Goal: Information Seeking & Learning: Find specific fact

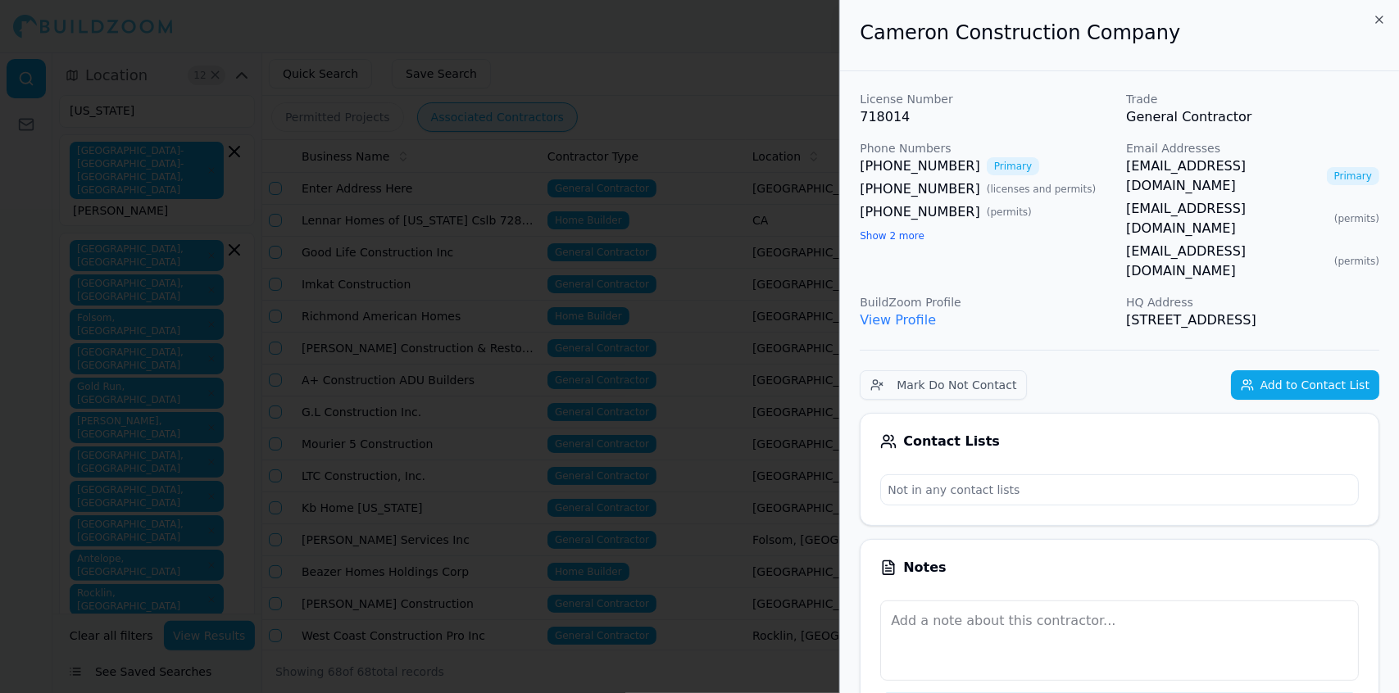
scroll to position [1743, 0]
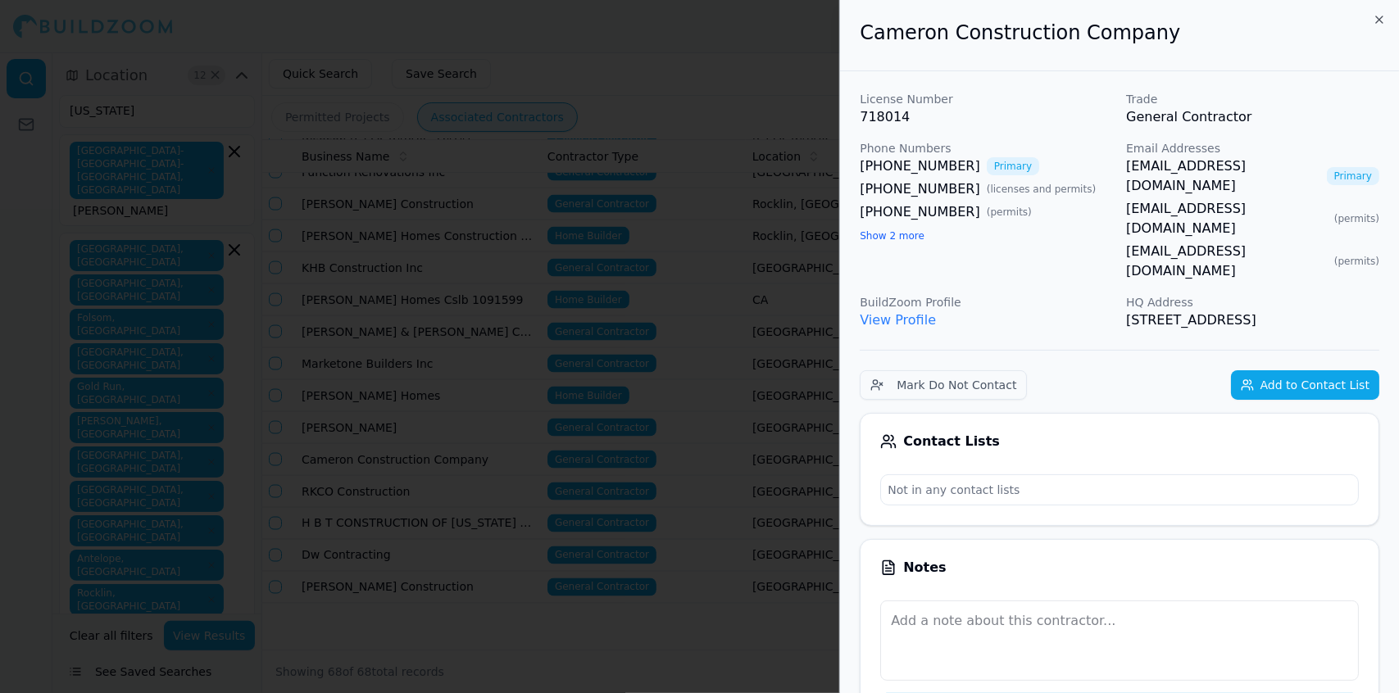
click at [679, 151] on div at bounding box center [699, 346] width 1399 height 693
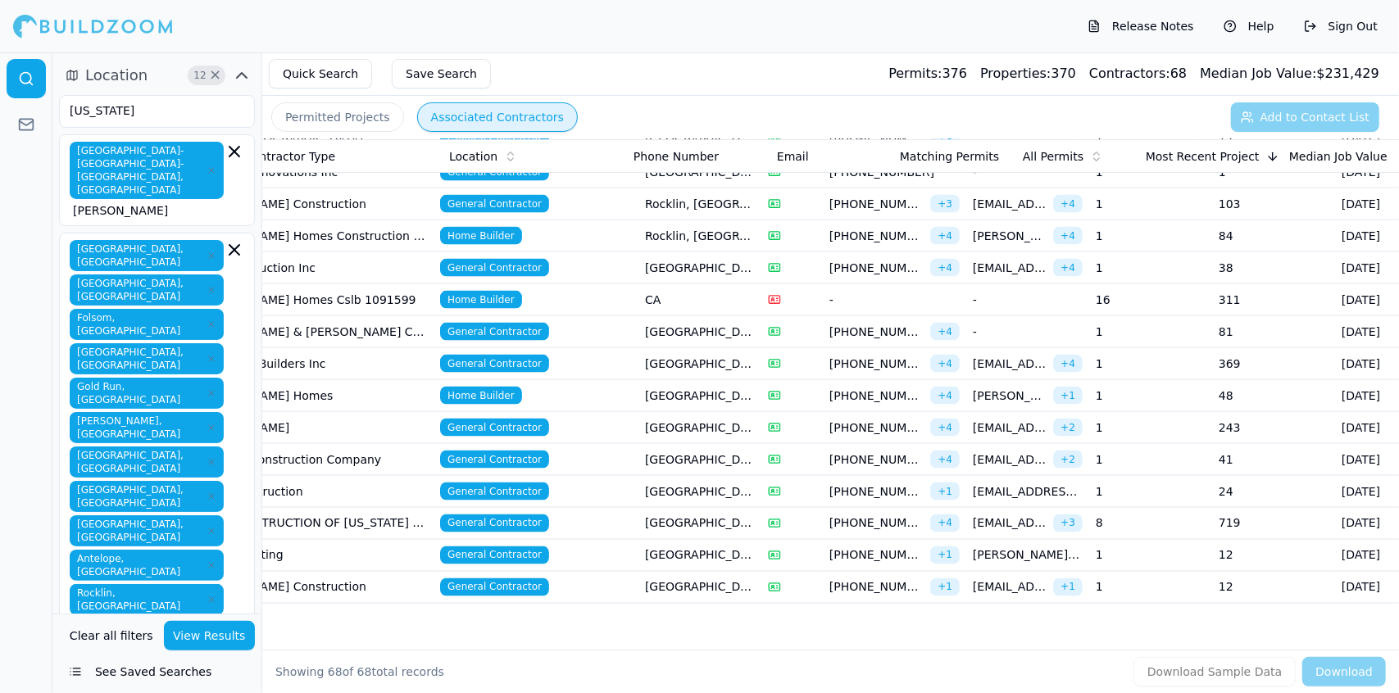
scroll to position [0, 310]
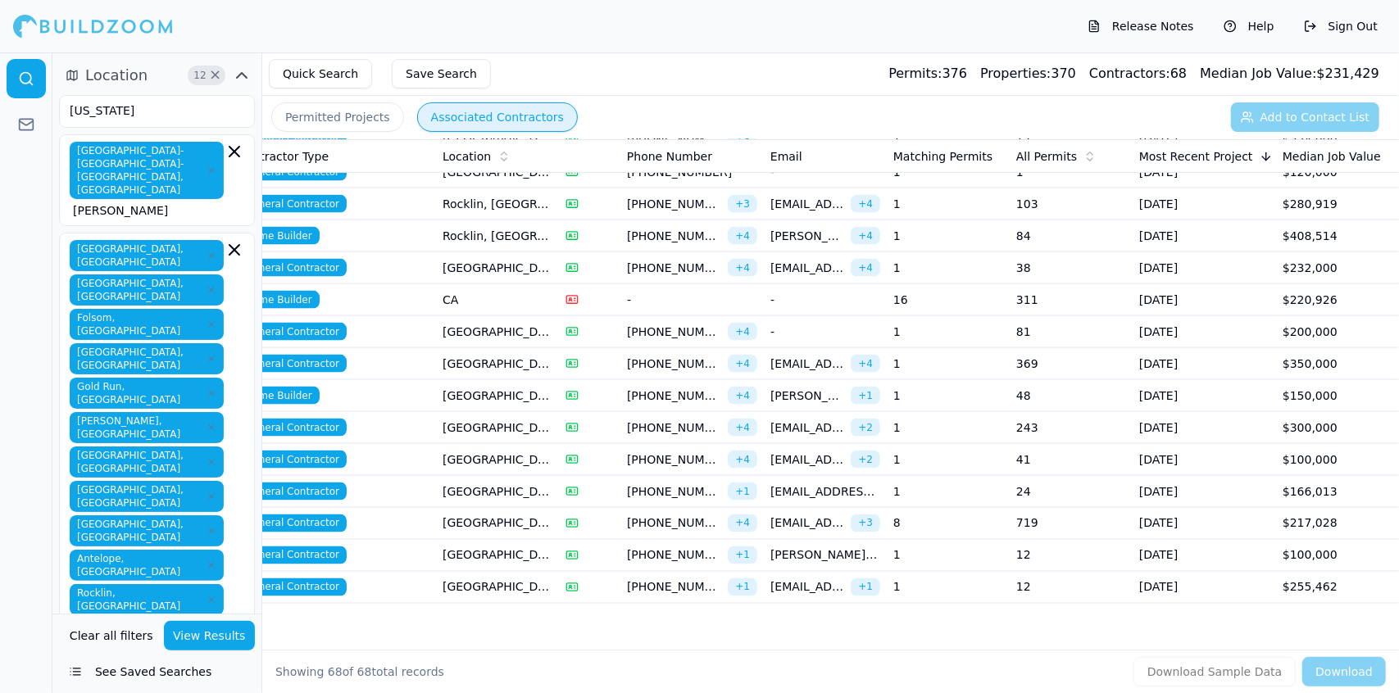
click at [825, 196] on span "glenthomasbuilt@gmail.com" at bounding box center [807, 204] width 74 height 16
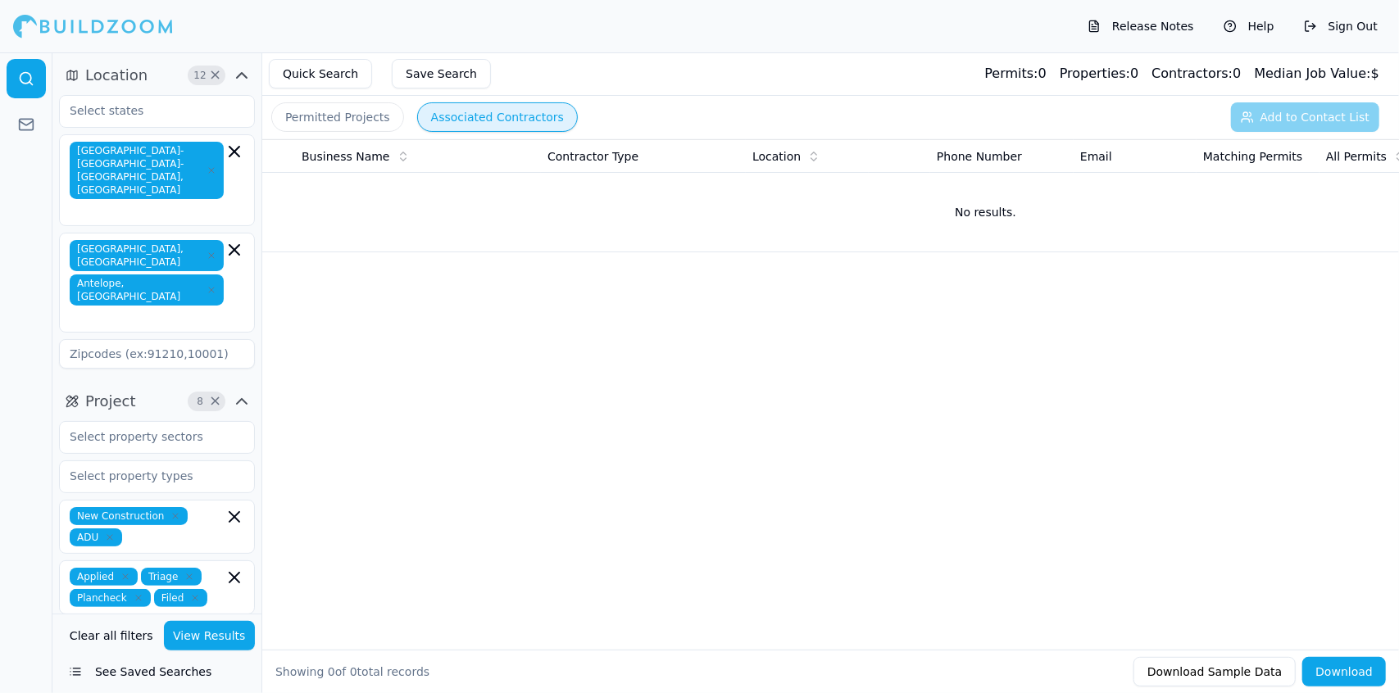
click at [681, 39] on div "Release Notes Help Sign Out" at bounding box center [699, 26] width 1399 height 52
click at [307, 67] on button "Quick Search" at bounding box center [320, 74] width 103 height 30
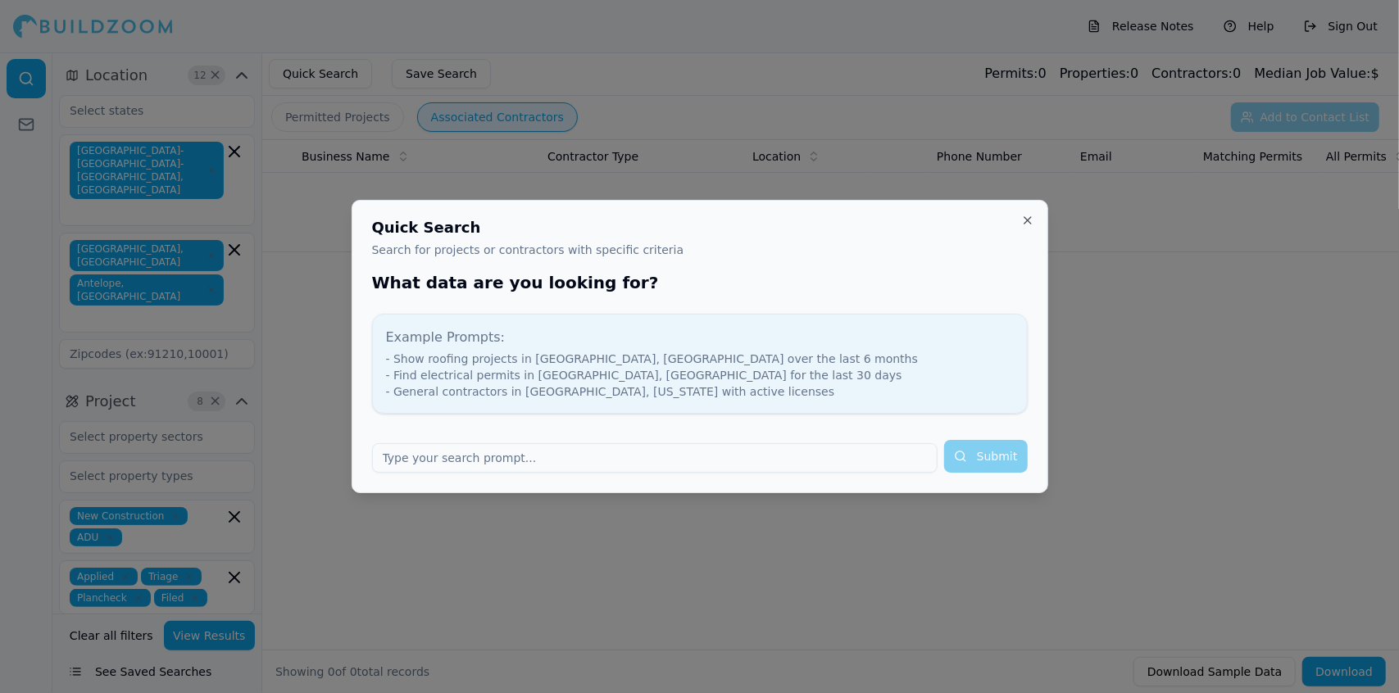
click at [734, 401] on div "Example Prompts: - Show roofing projects in [GEOGRAPHIC_DATA], [GEOGRAPHIC_DATA…" at bounding box center [700, 364] width 656 height 100
click at [624, 462] on input "text" at bounding box center [655, 458] width 566 height 30
drag, startPoint x: 624, startPoint y: 462, endPoint x: 659, endPoint y: 443, distance: 40.4
click at [659, 443] on input "text" at bounding box center [655, 458] width 566 height 30
click at [669, 448] on input "text" at bounding box center [655, 458] width 566 height 30
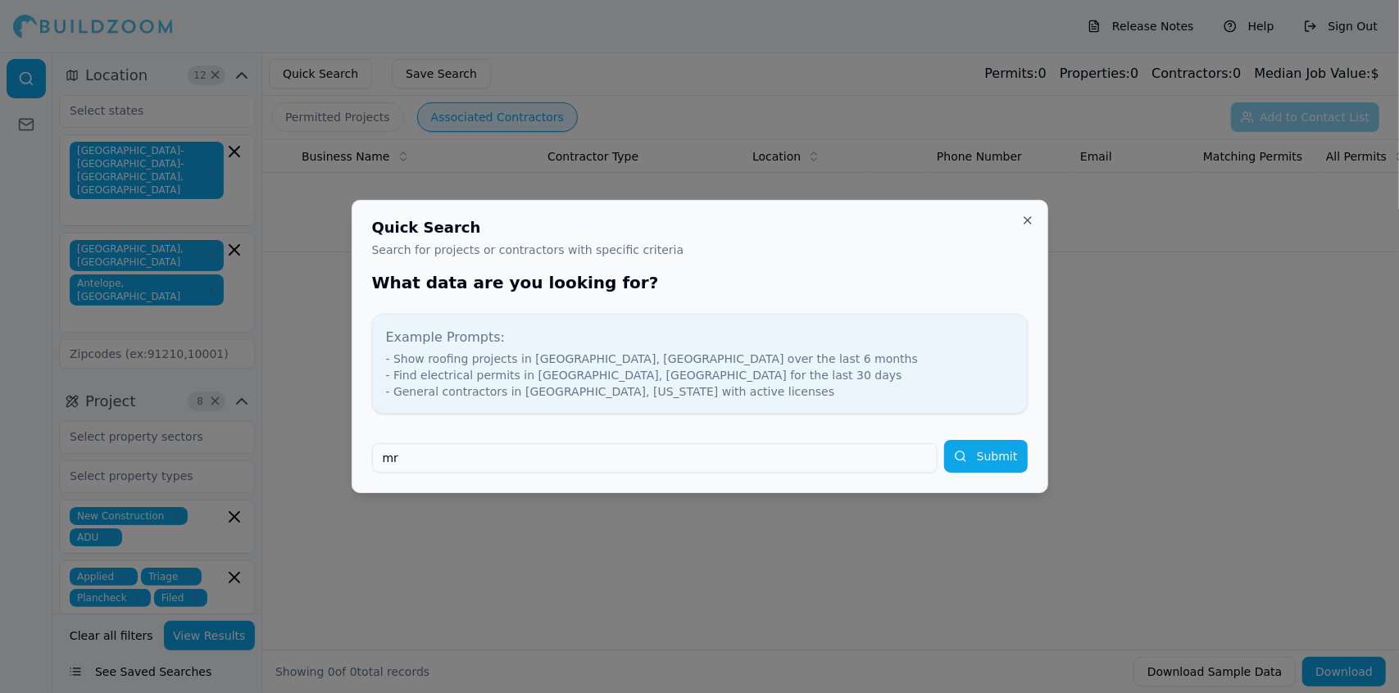
type input "m"
type input "new construction"
click at [1004, 455] on button "Submit" at bounding box center [986, 456] width 84 height 33
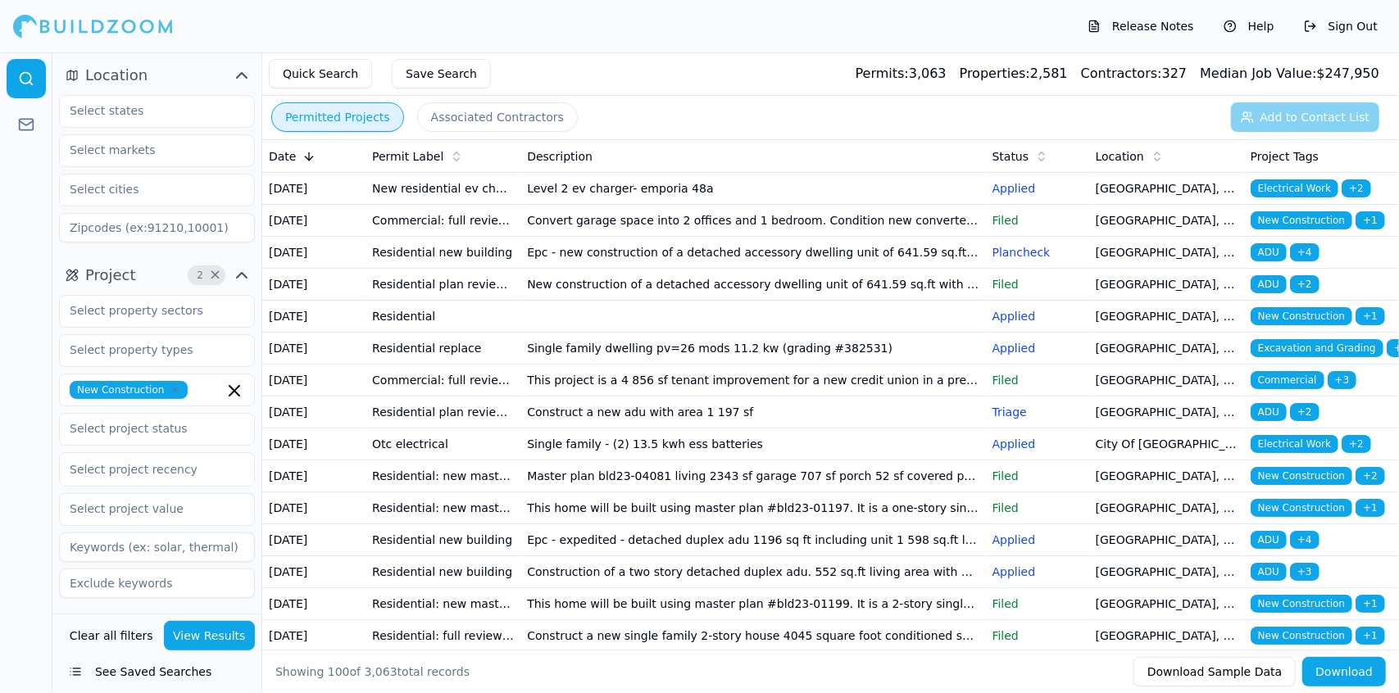
click at [792, 234] on td "Convert garage space into 2 offices and 1 bedroom. Condition new converted spac…" at bounding box center [752, 221] width 465 height 32
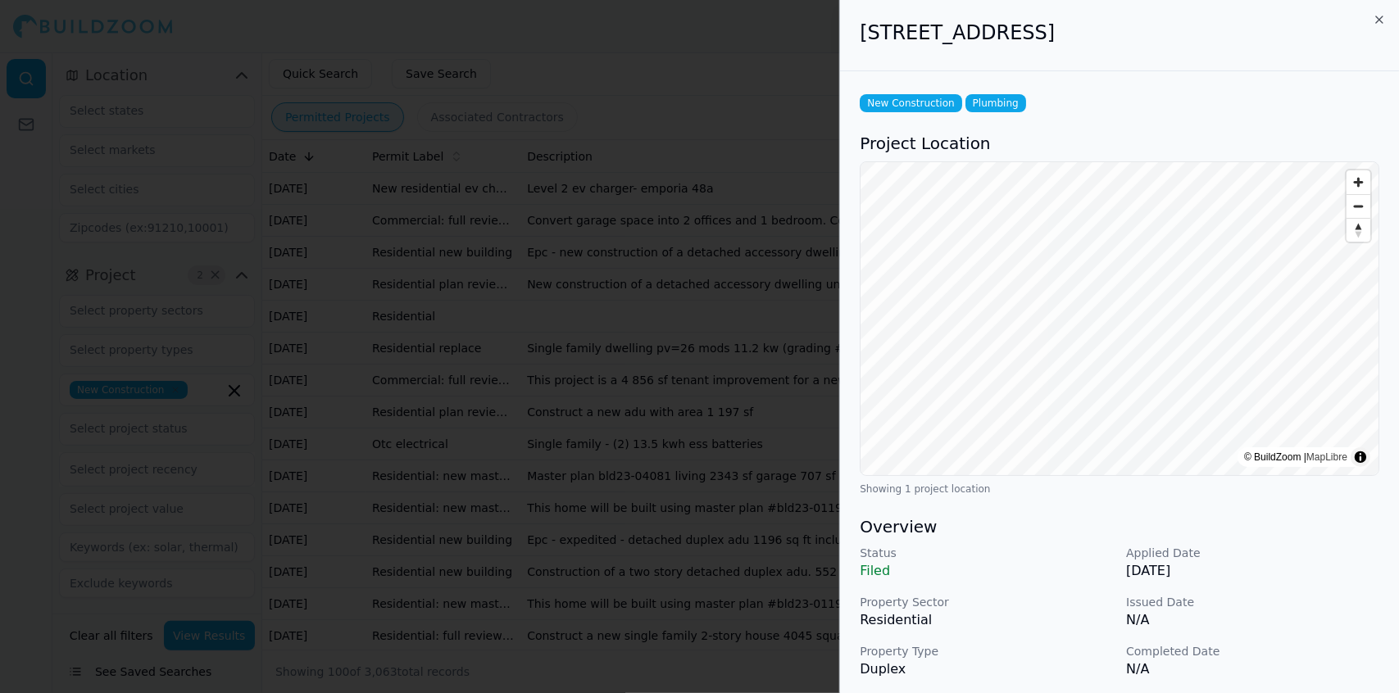
click at [223, 81] on div at bounding box center [699, 346] width 1399 height 693
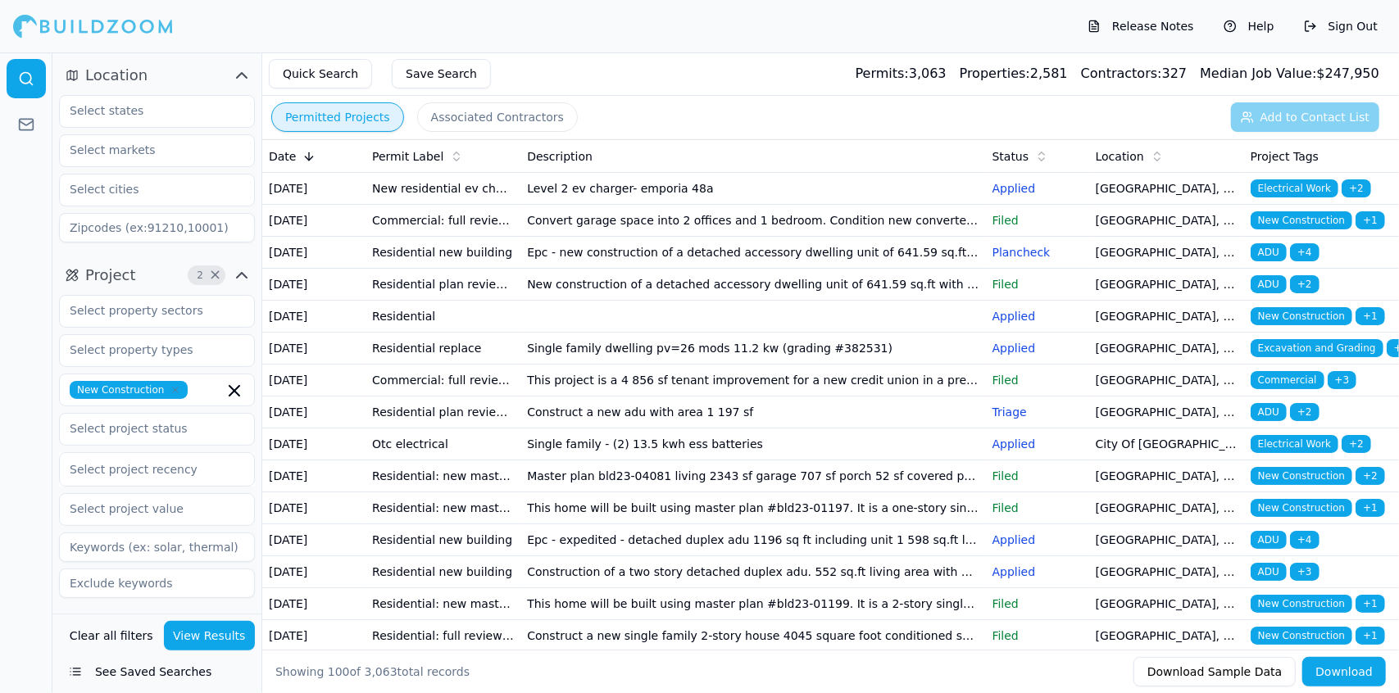
click at [634, 269] on td "Epc - new construction of a detached accessory dwelling unit of 641.59 sq.ft wi…" at bounding box center [752, 253] width 465 height 32
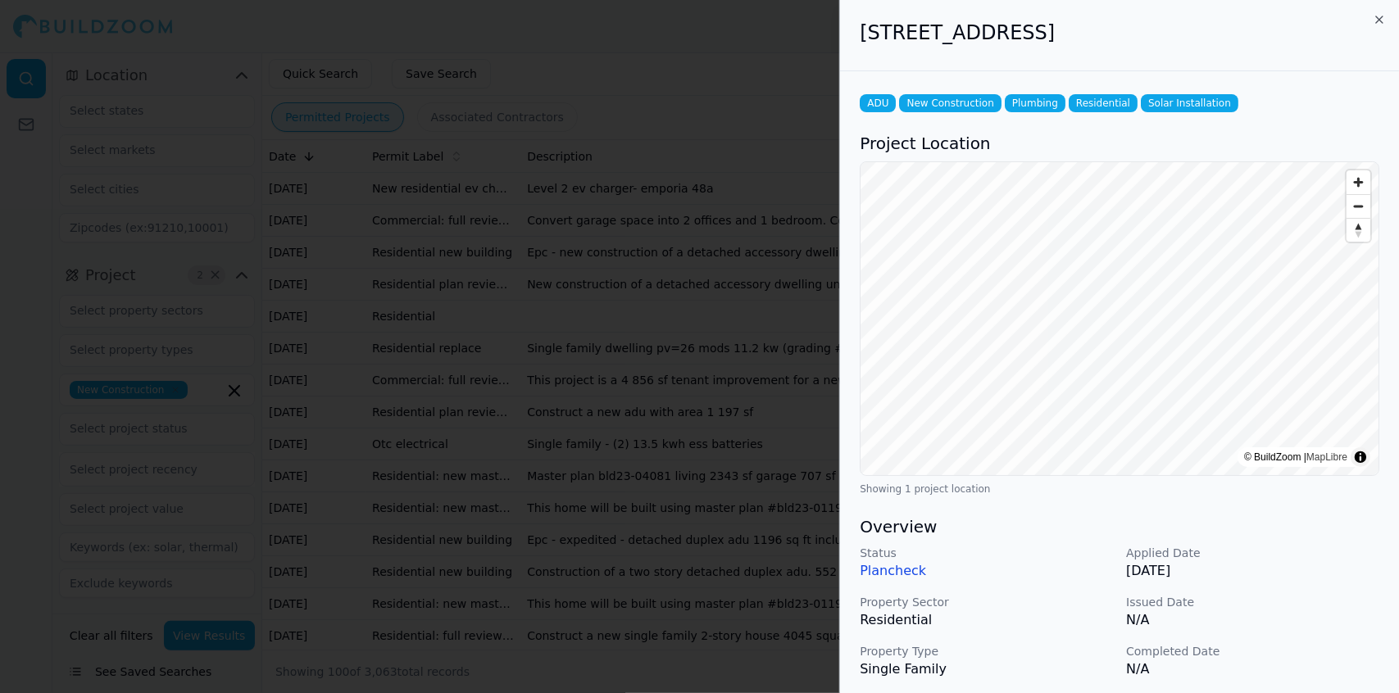
click at [521, 250] on div at bounding box center [699, 346] width 1399 height 693
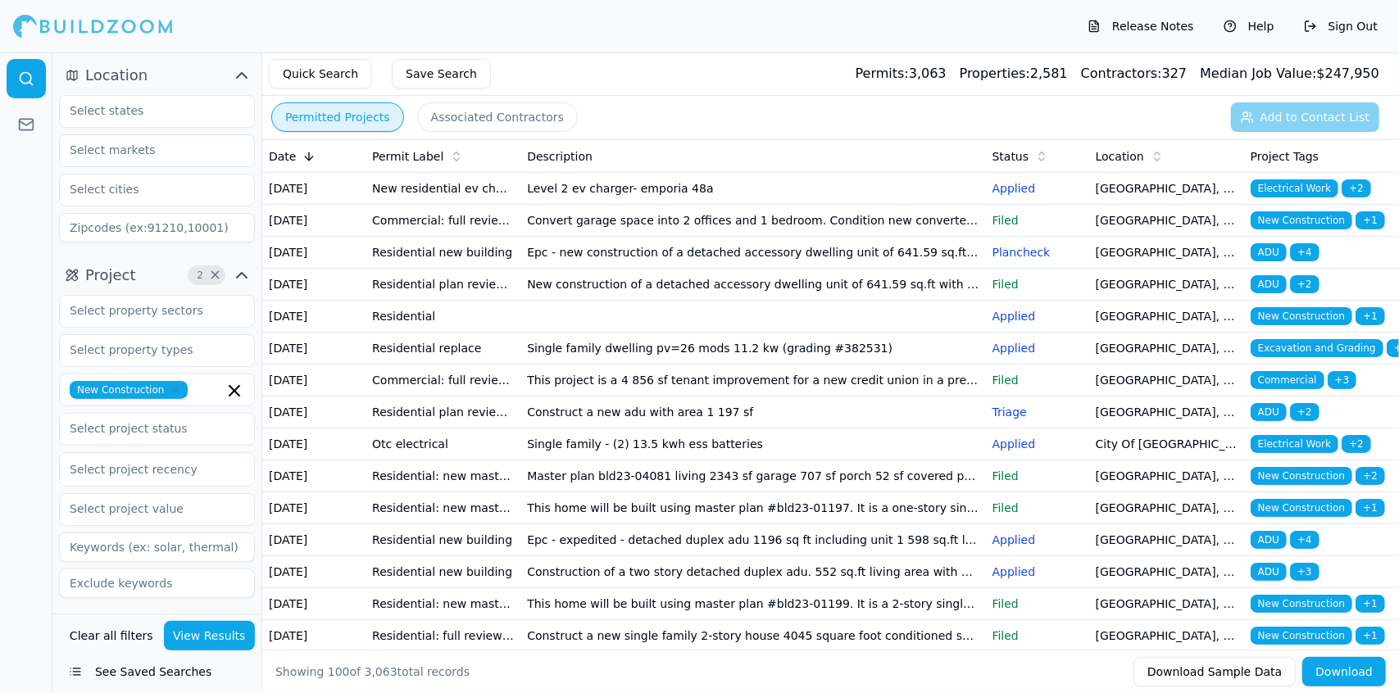
click at [566, 269] on td "Epc - new construction of a detached accessory dwelling unit of 641.59 sq.ft wi…" at bounding box center [752, 253] width 465 height 32
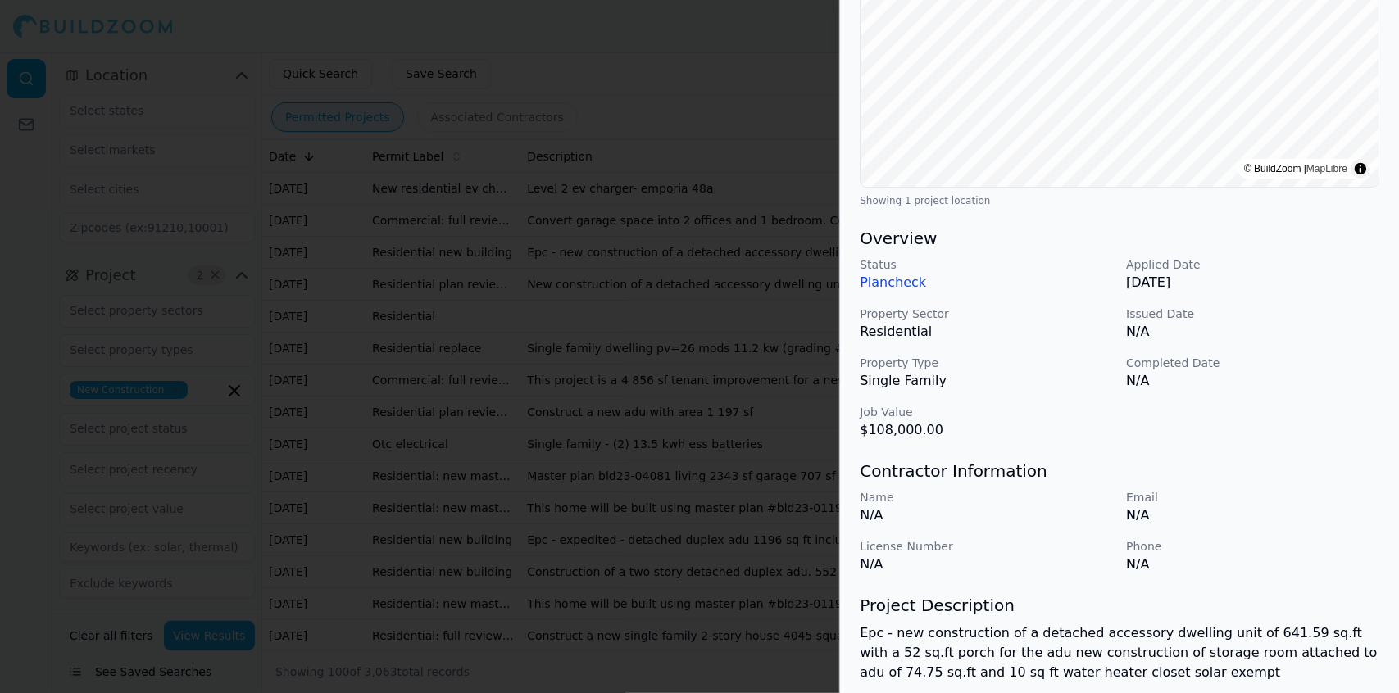
scroll to position [282, 0]
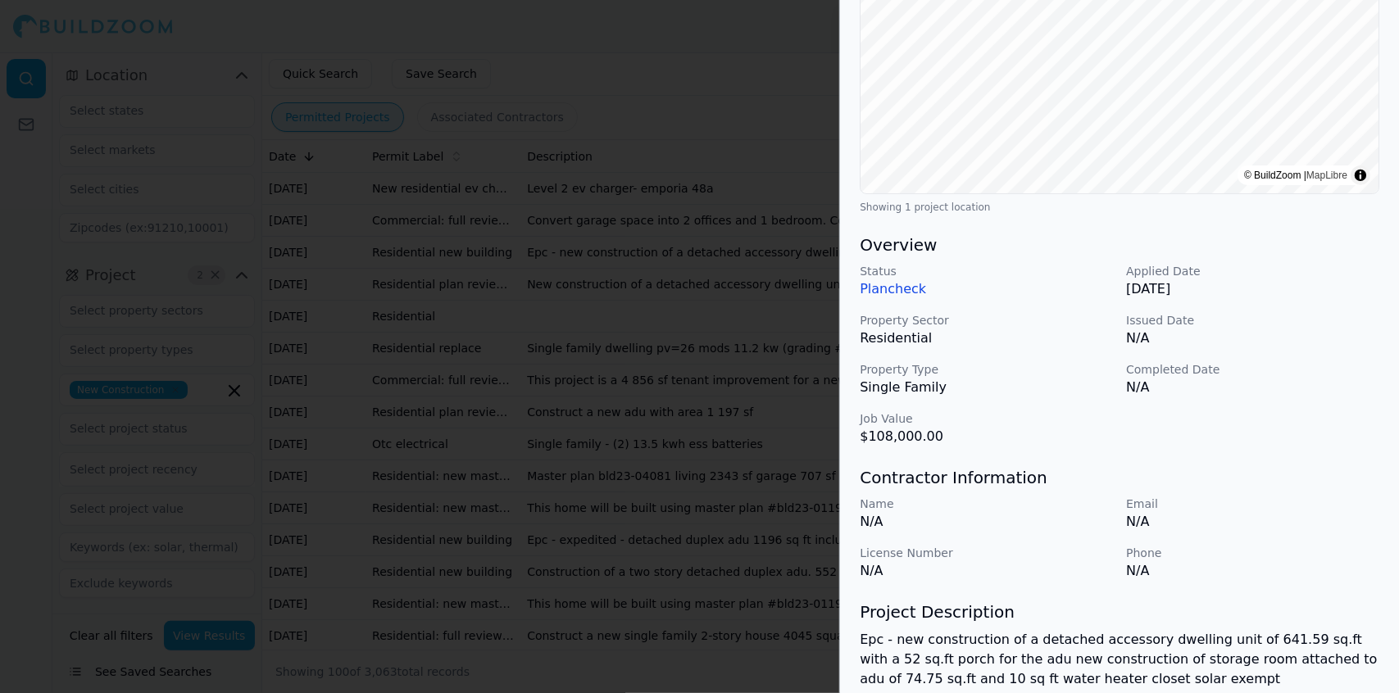
click at [1345, 485] on h3 "Contractor Information" at bounding box center [1120, 477] width 520 height 23
click at [1340, 490] on div "Contractor Information Name N/A Email N/A License Number N/A Phone N/A" at bounding box center [1120, 523] width 520 height 115
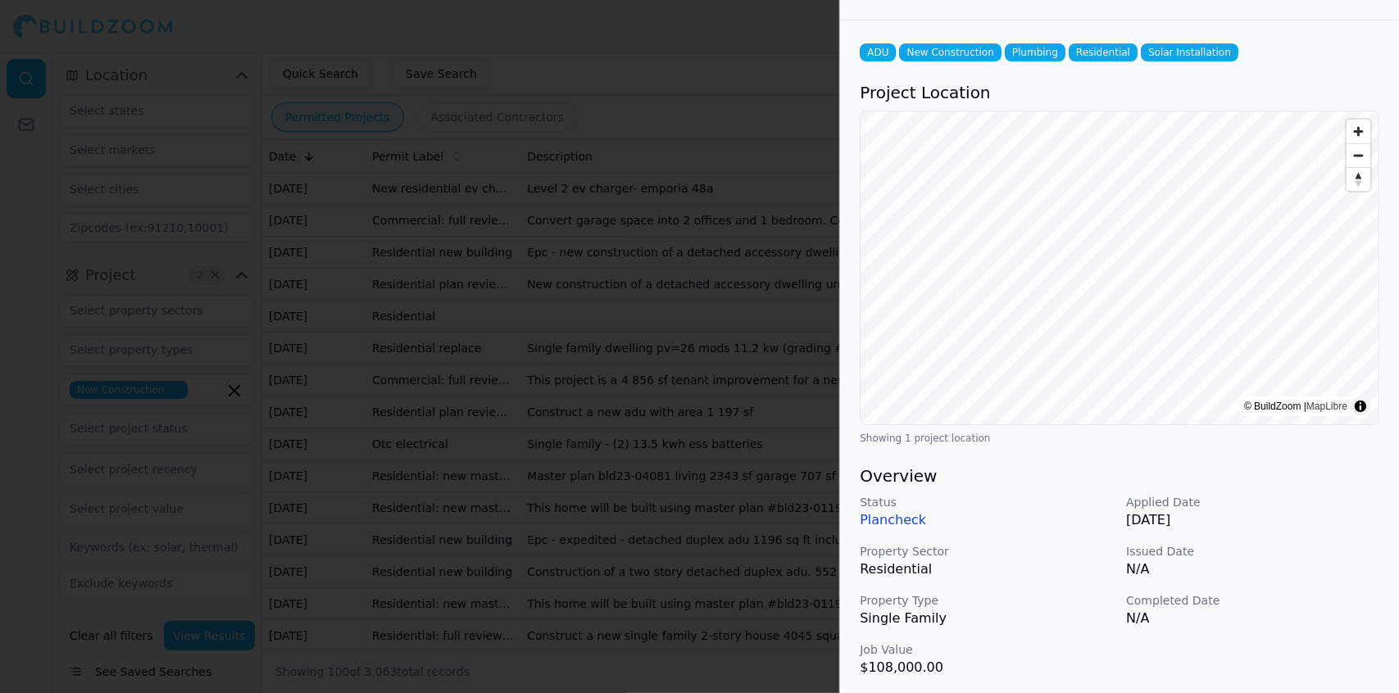
scroll to position [0, 0]
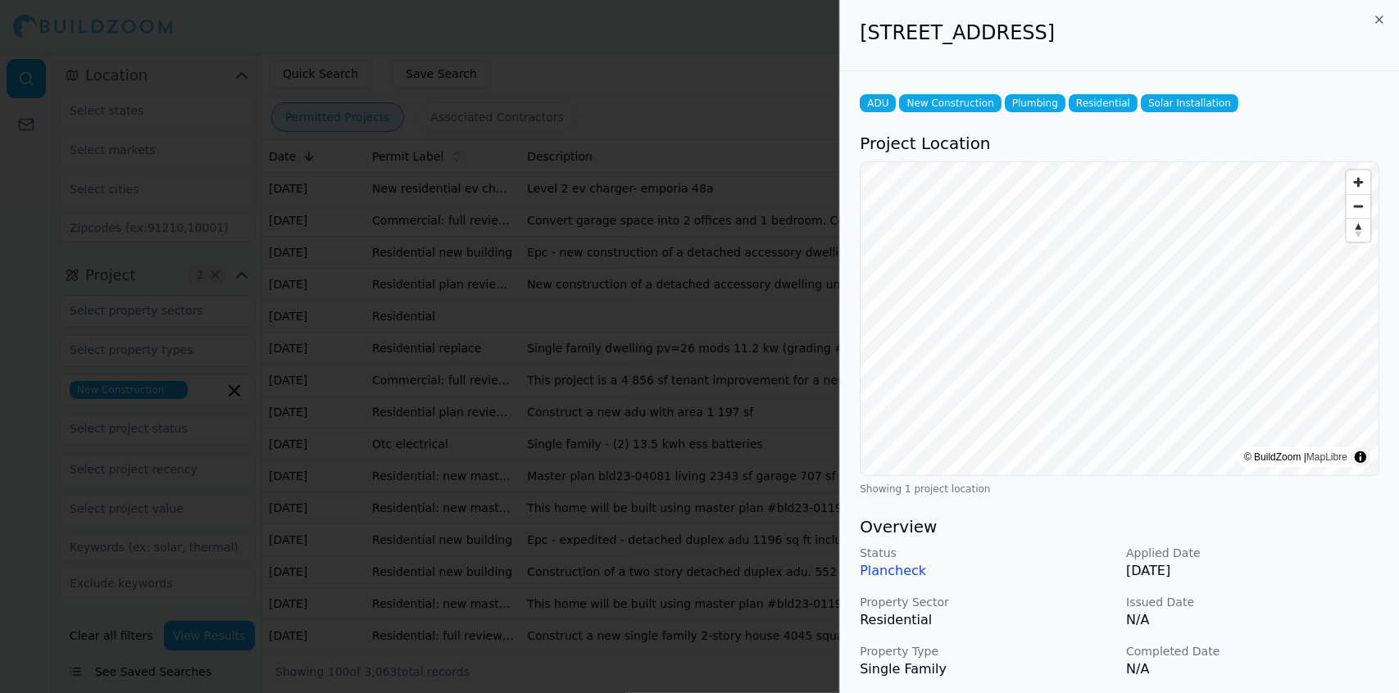
click at [527, 147] on div at bounding box center [699, 346] width 1399 height 693
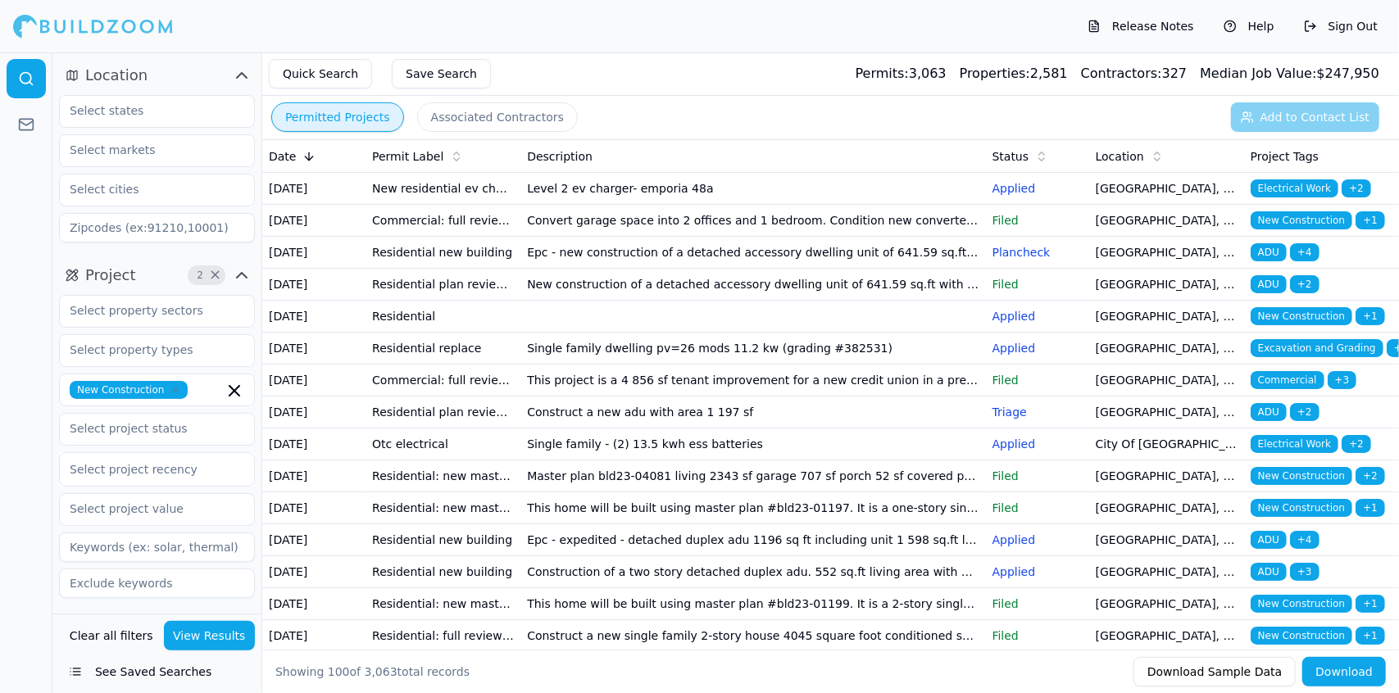
click at [885, 301] on td "New construction of a detached accessory dwelling unit of 641.59 sq.ft with a 5…" at bounding box center [752, 285] width 465 height 32
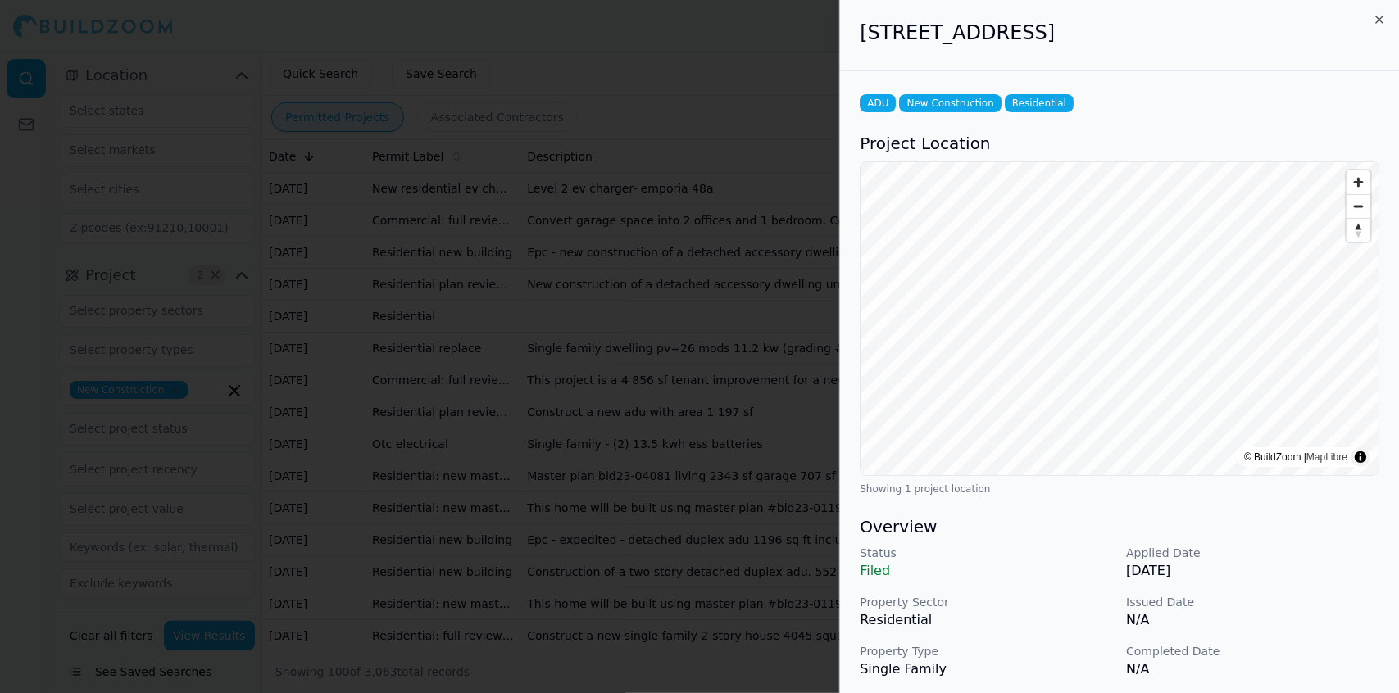
click at [725, 145] on div at bounding box center [699, 346] width 1399 height 693
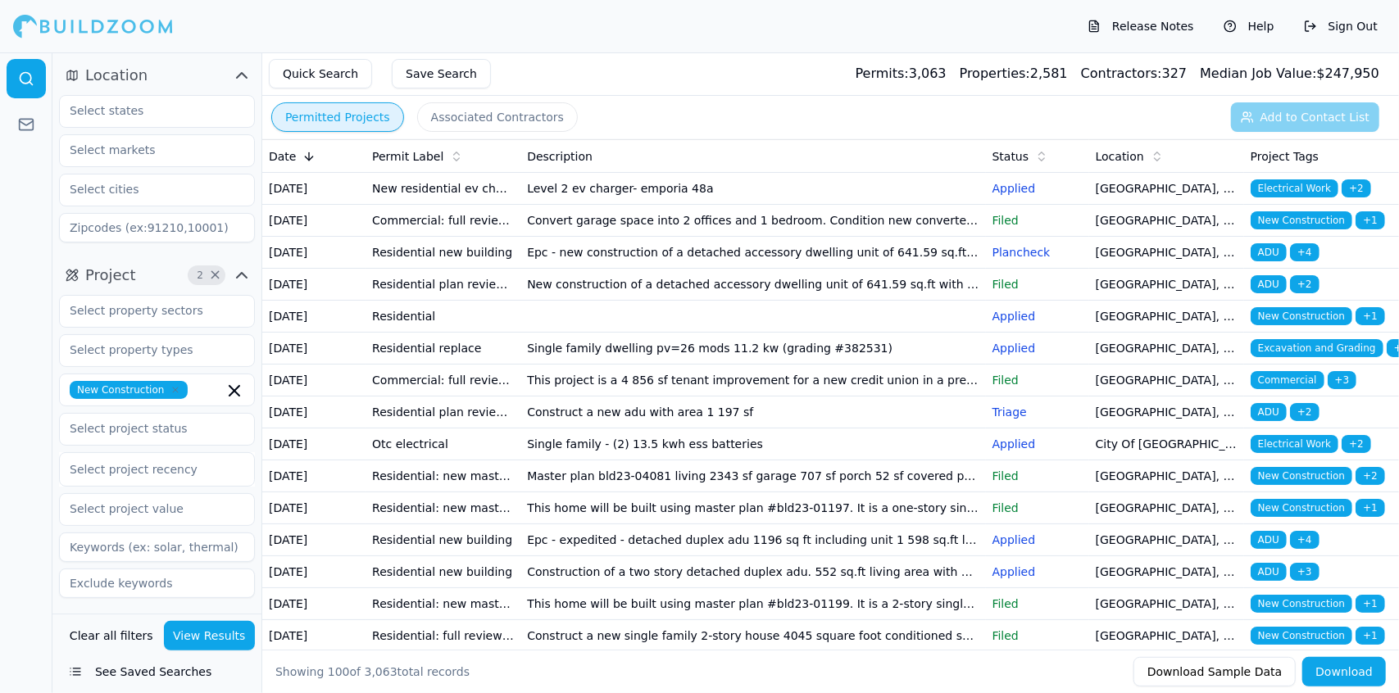
click at [426, 333] on td "Residential" at bounding box center [443, 317] width 155 height 32
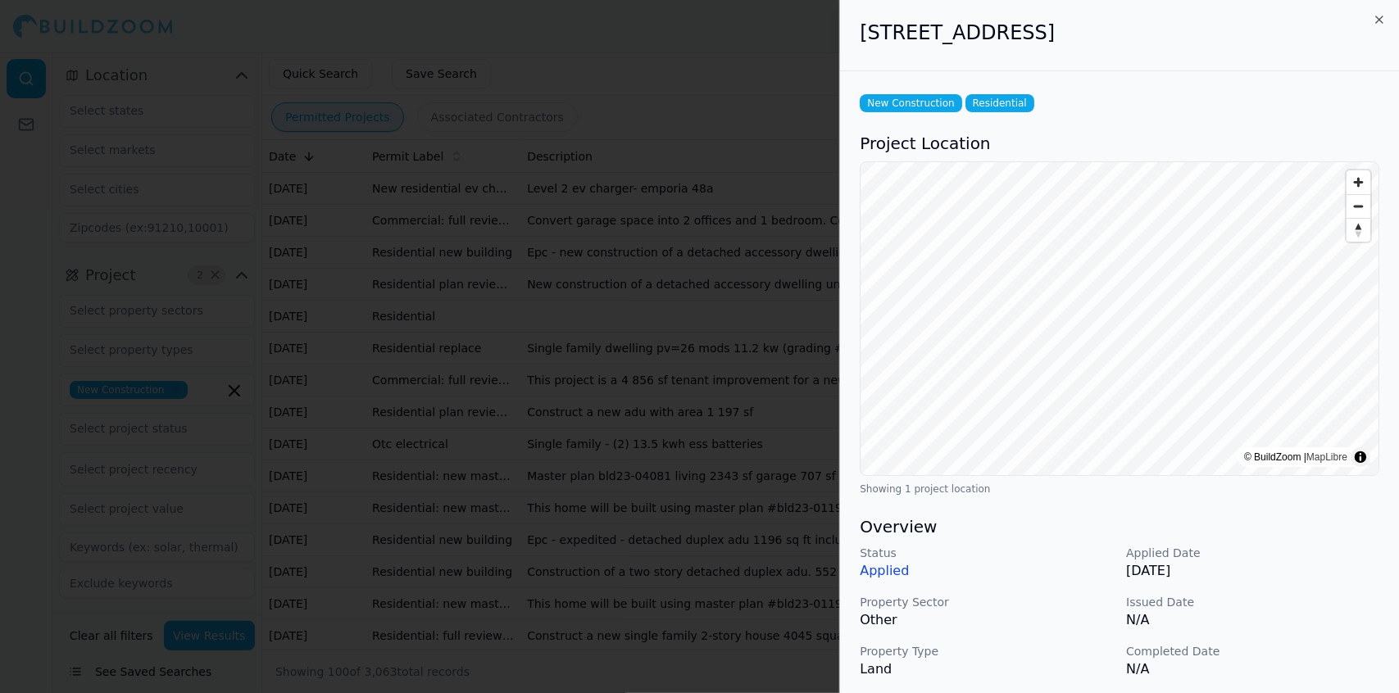
click at [892, 571] on p "Applied" at bounding box center [986, 571] width 253 height 20
click at [664, 285] on div at bounding box center [699, 346] width 1399 height 693
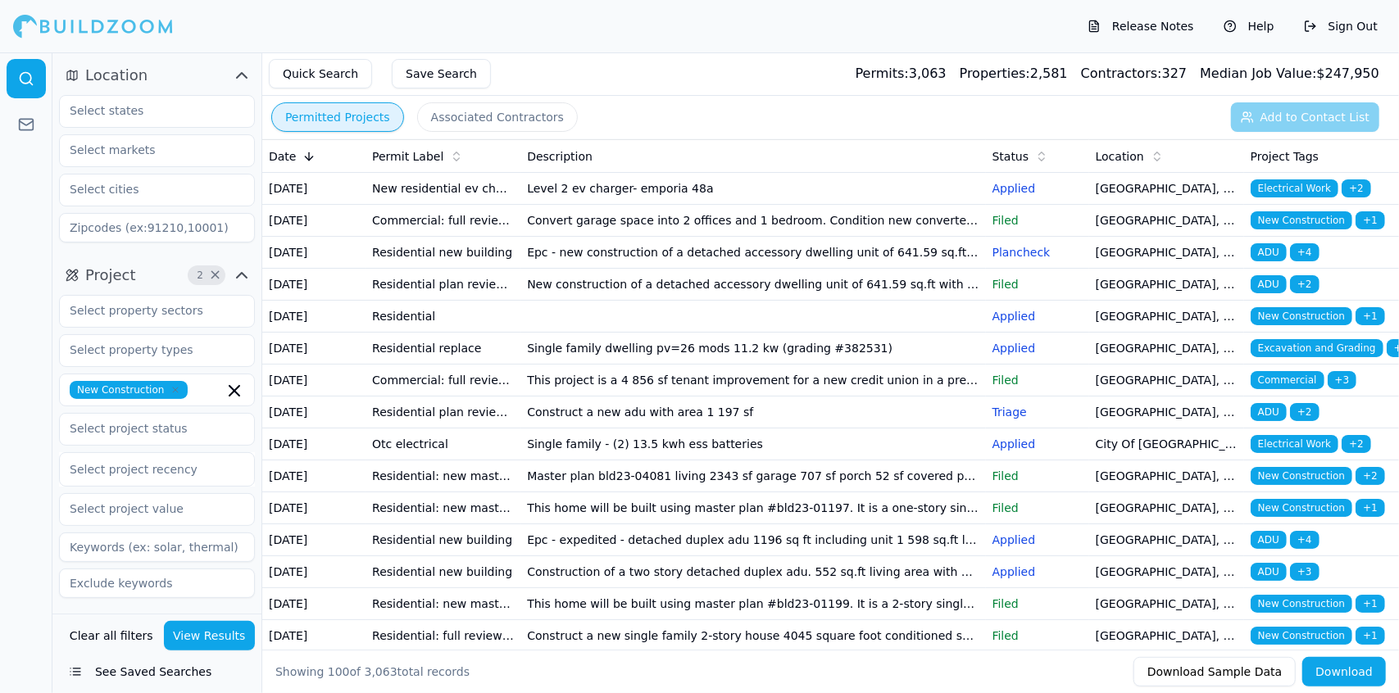
click at [815, 397] on td "This project is a 4 856 sf tenant improvement for a new credit union in a previ…" at bounding box center [752, 381] width 465 height 32
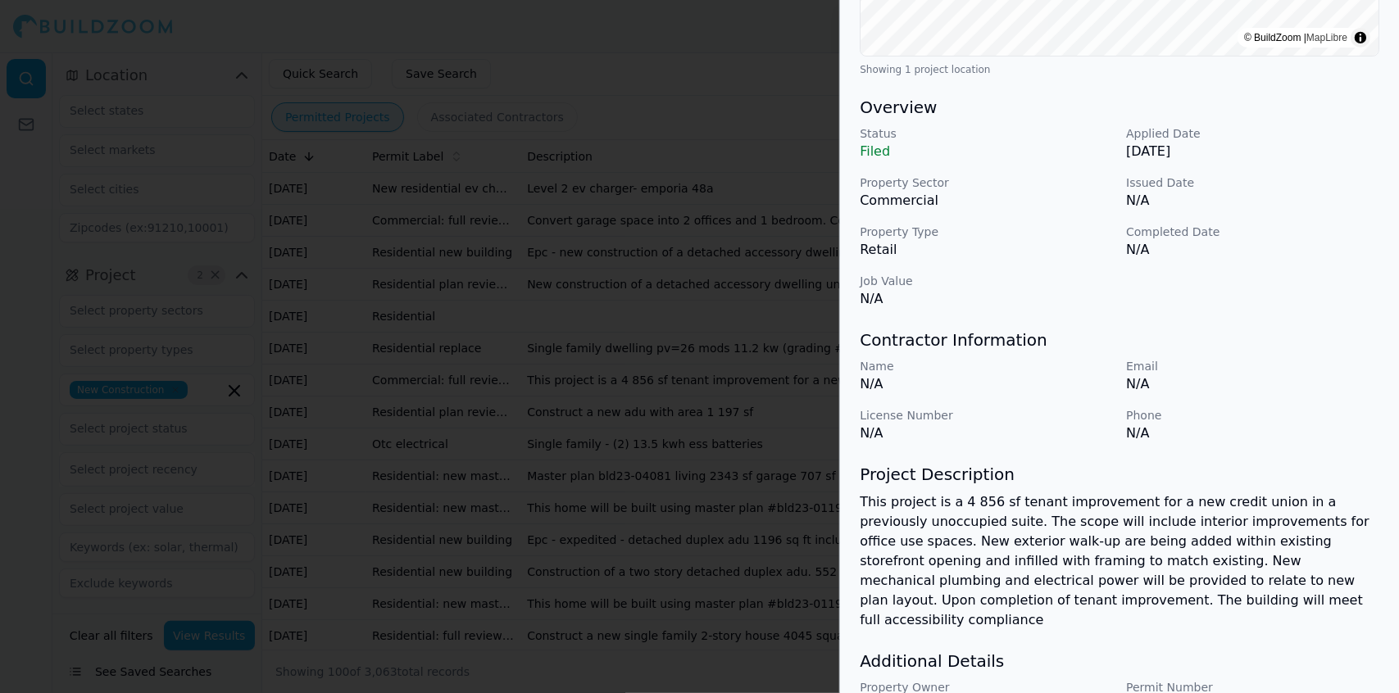
scroll to position [418, 0]
click at [718, 176] on div at bounding box center [699, 346] width 1399 height 693
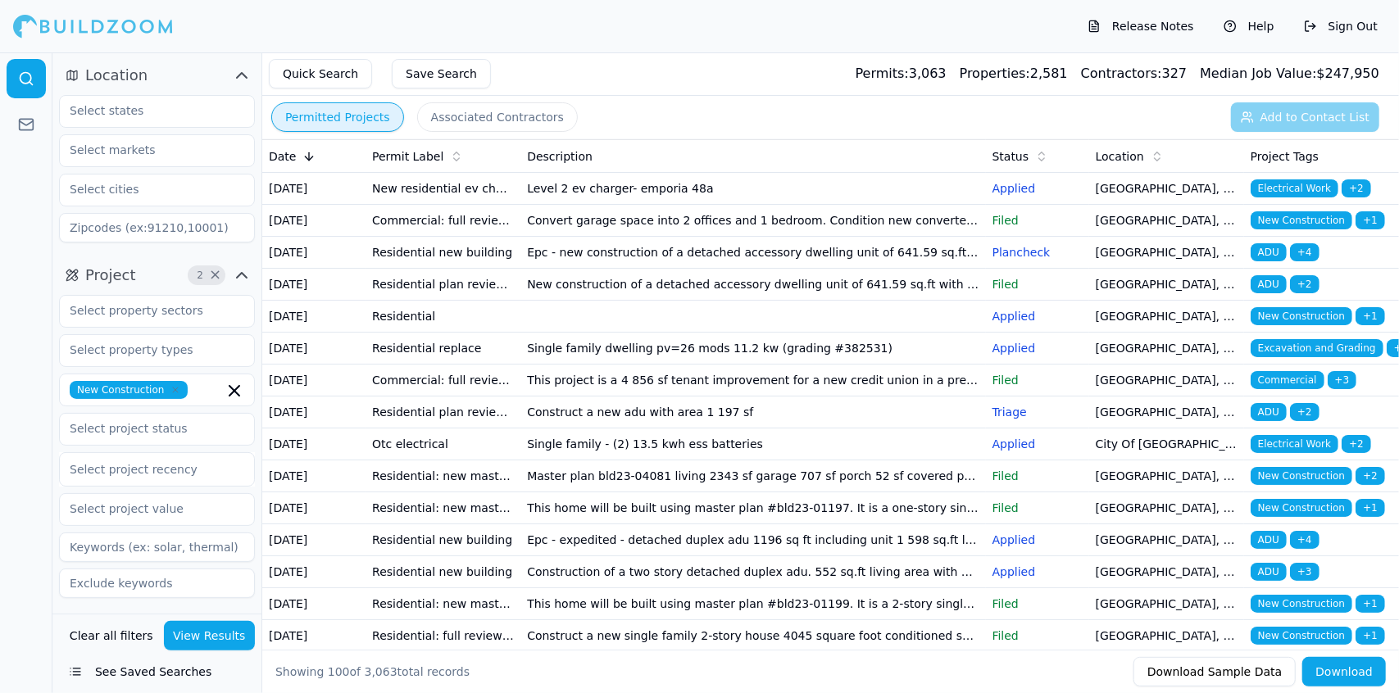
click at [622, 365] on td "Single family dwelling pv=26 mods 11.2 kw (grading #382531)" at bounding box center [752, 349] width 465 height 32
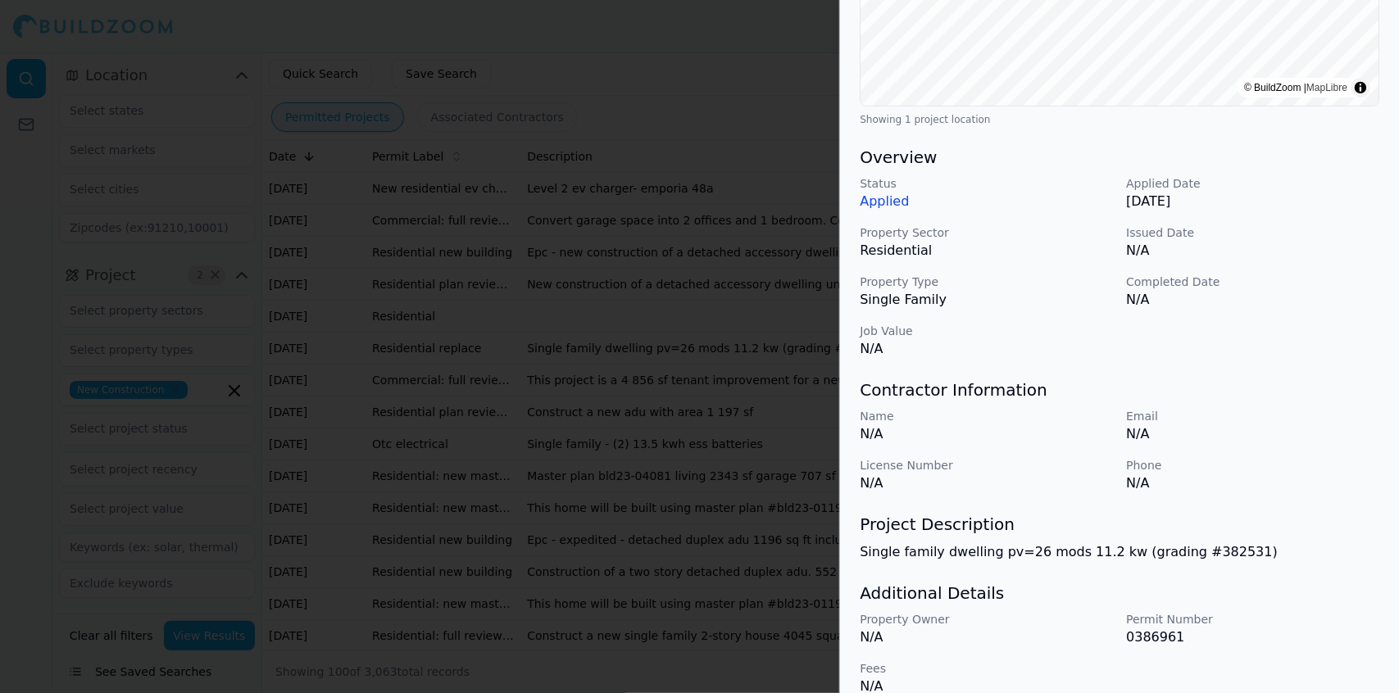
scroll to position [392, 0]
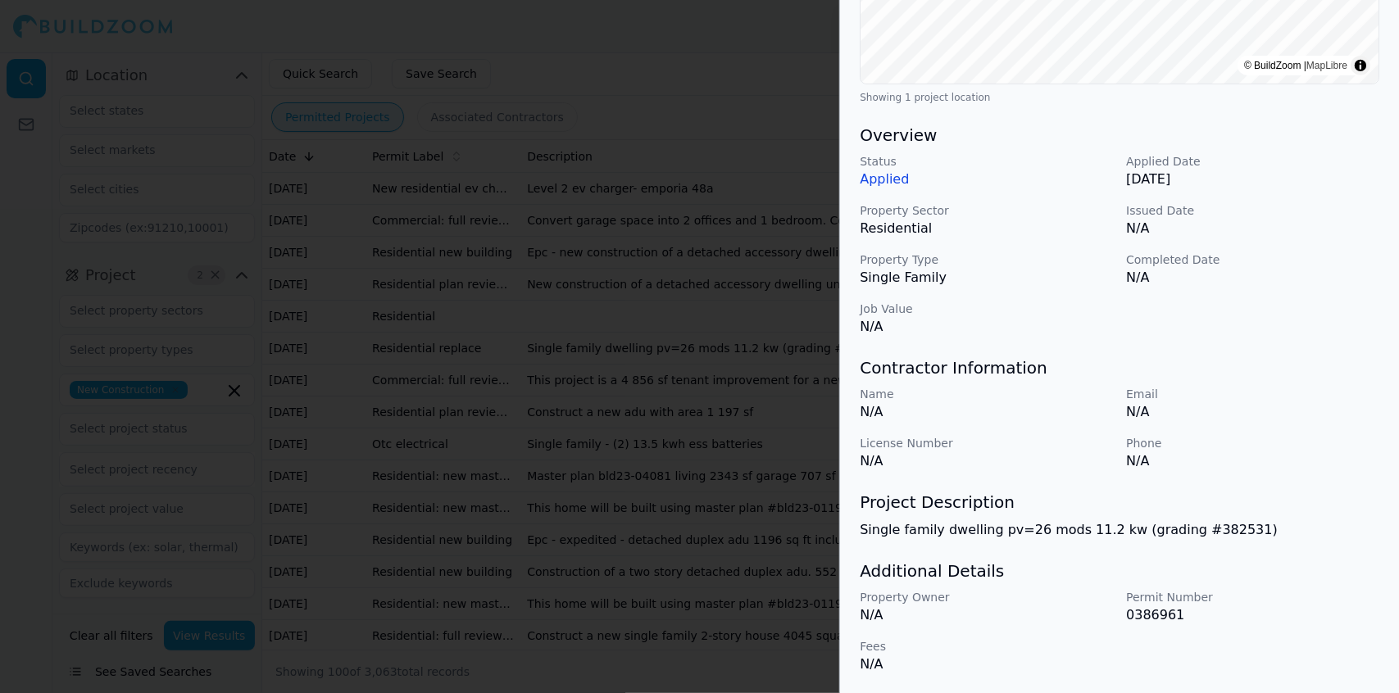
click at [875, 179] on p "Applied" at bounding box center [986, 180] width 253 height 20
click at [732, 161] on div at bounding box center [699, 346] width 1399 height 693
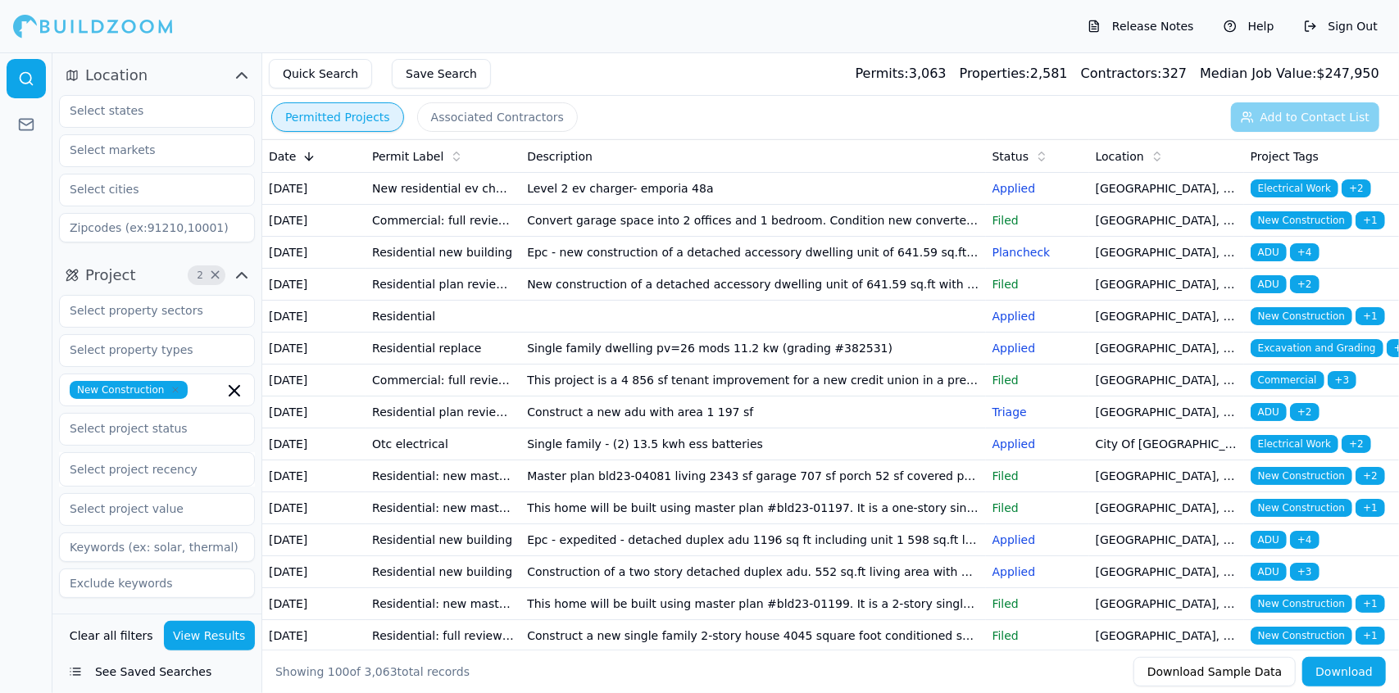
click at [760, 397] on td "This project is a 4 856 sf tenant improvement for a new credit union in a previ…" at bounding box center [752, 381] width 465 height 32
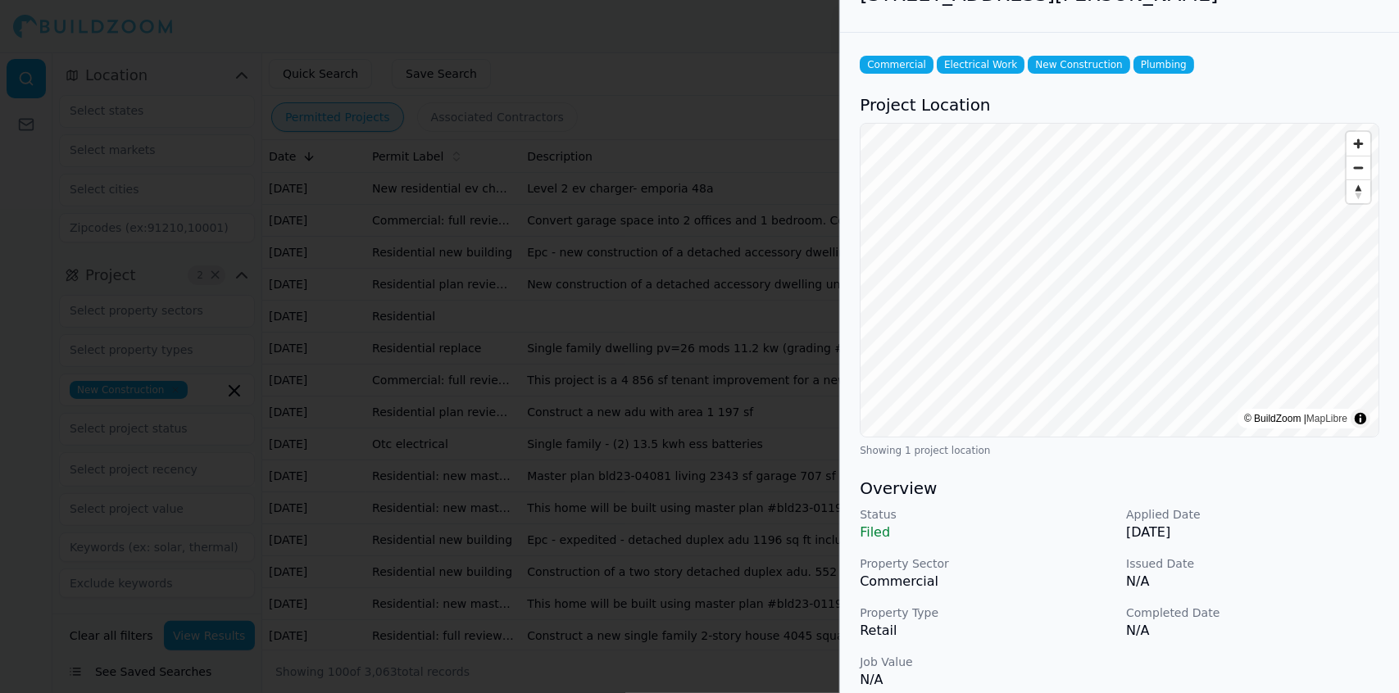
scroll to position [0, 0]
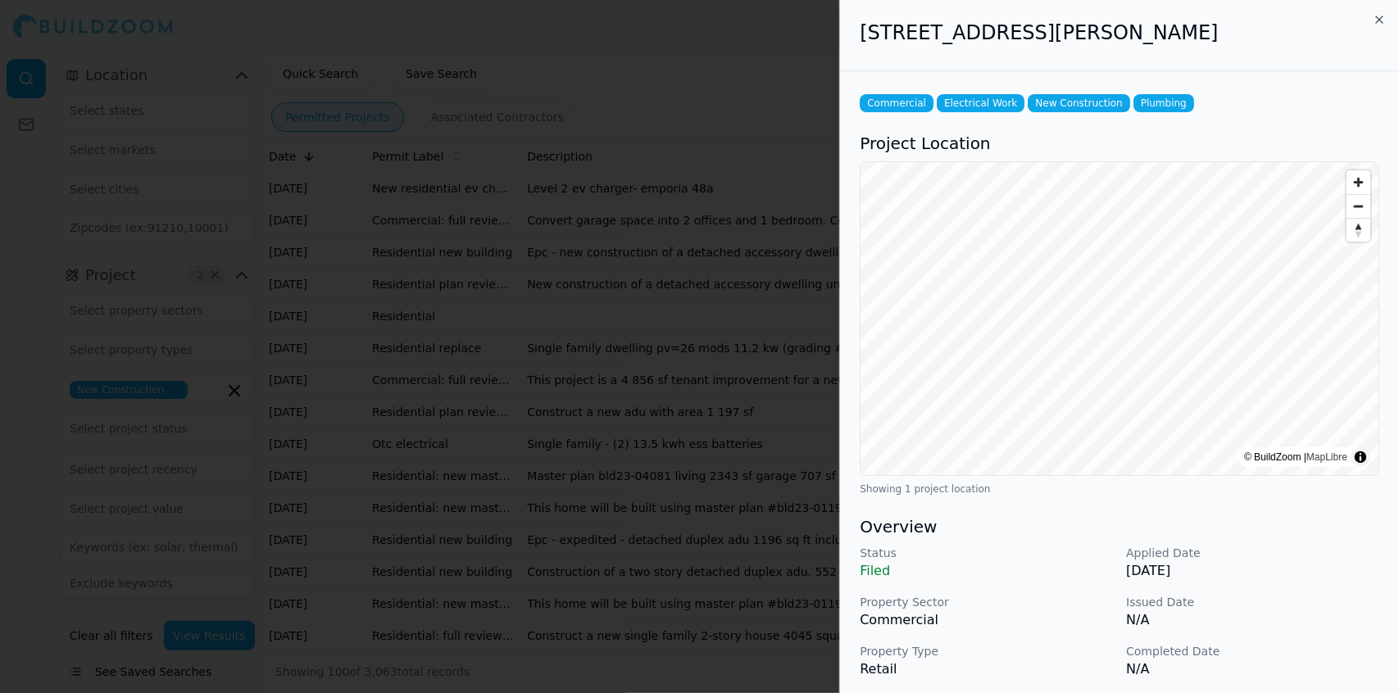
click at [723, 184] on div at bounding box center [699, 346] width 1399 height 693
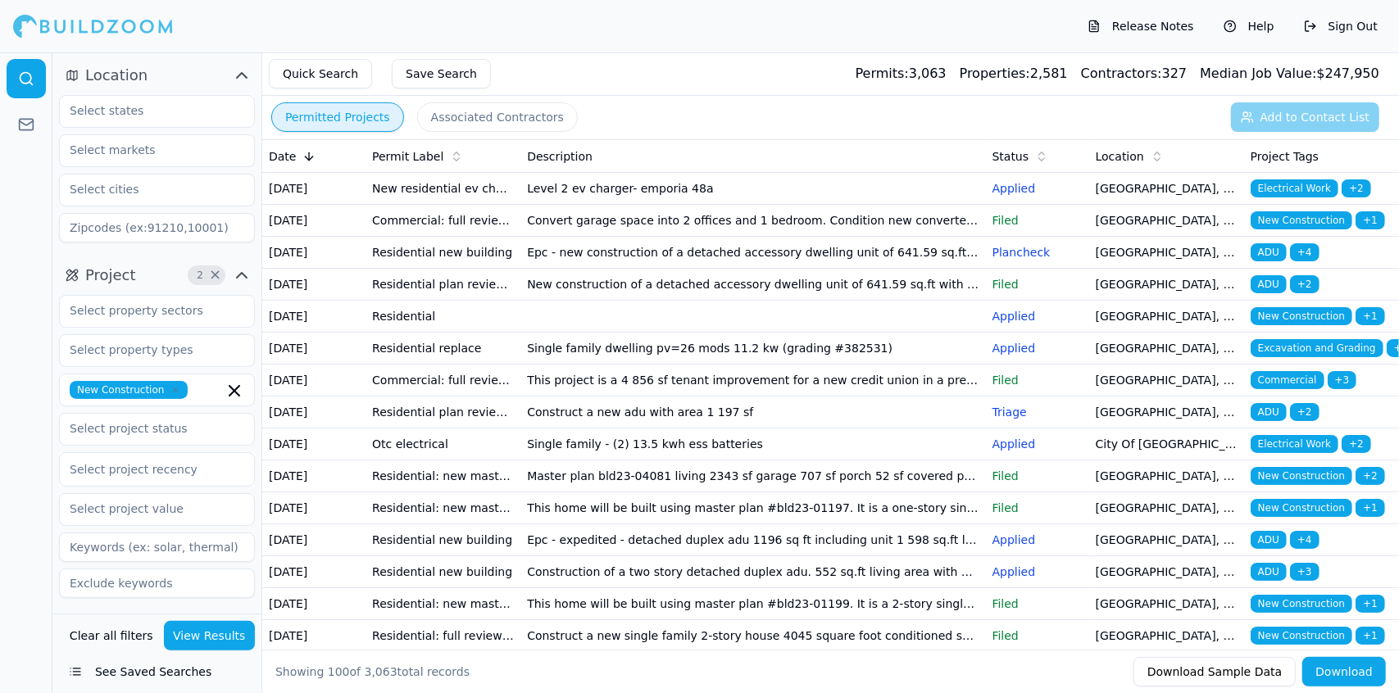
click at [568, 429] on td "Construct a new adu with area 1 197 sf" at bounding box center [752, 413] width 465 height 32
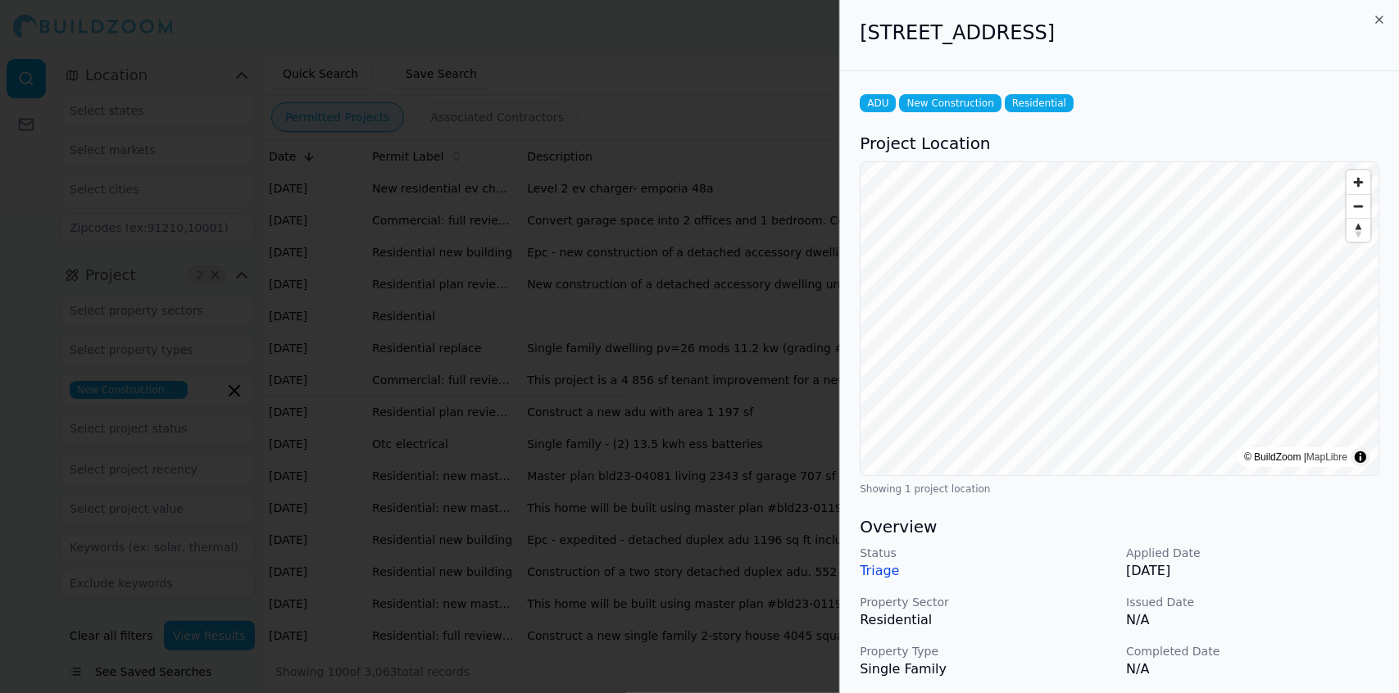
click at [625, 297] on div at bounding box center [699, 346] width 1399 height 693
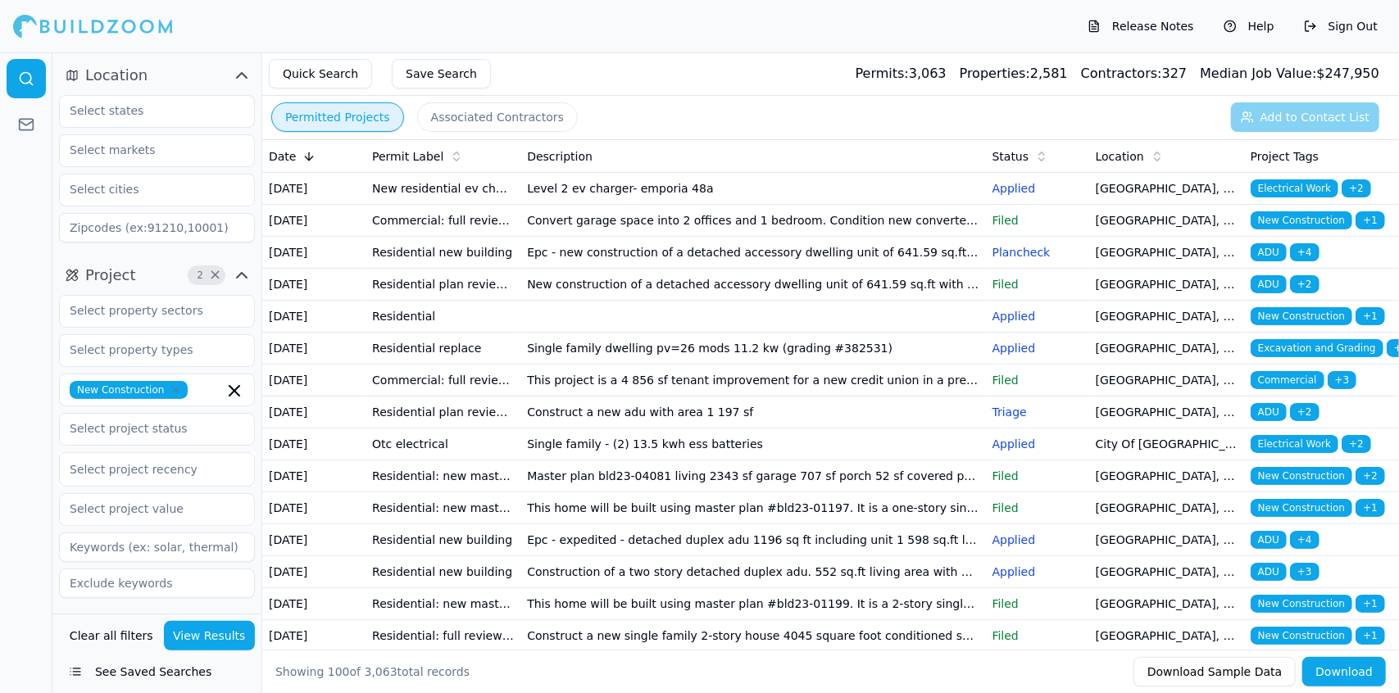
click at [637, 461] on td "Single family - (2) 13.5 kwh ess batteries" at bounding box center [752, 445] width 465 height 32
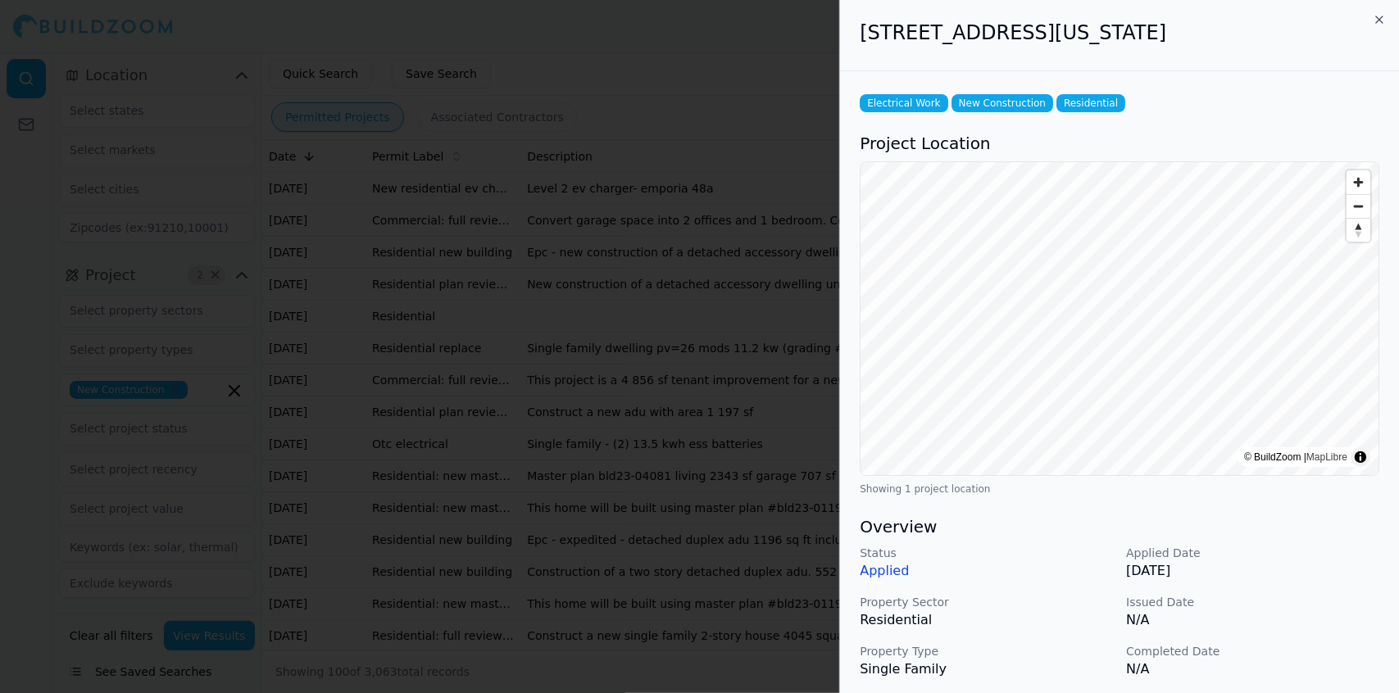
click at [703, 355] on div at bounding box center [699, 346] width 1399 height 693
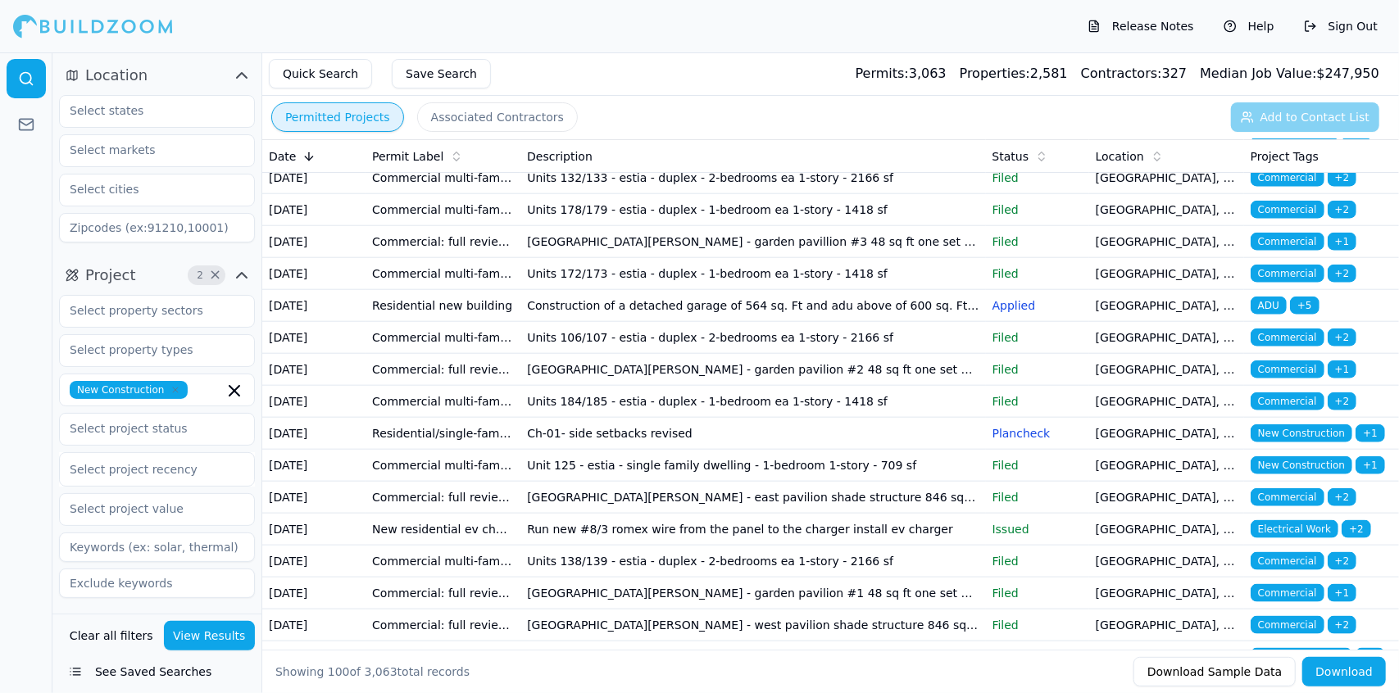
scroll to position [1198, 0]
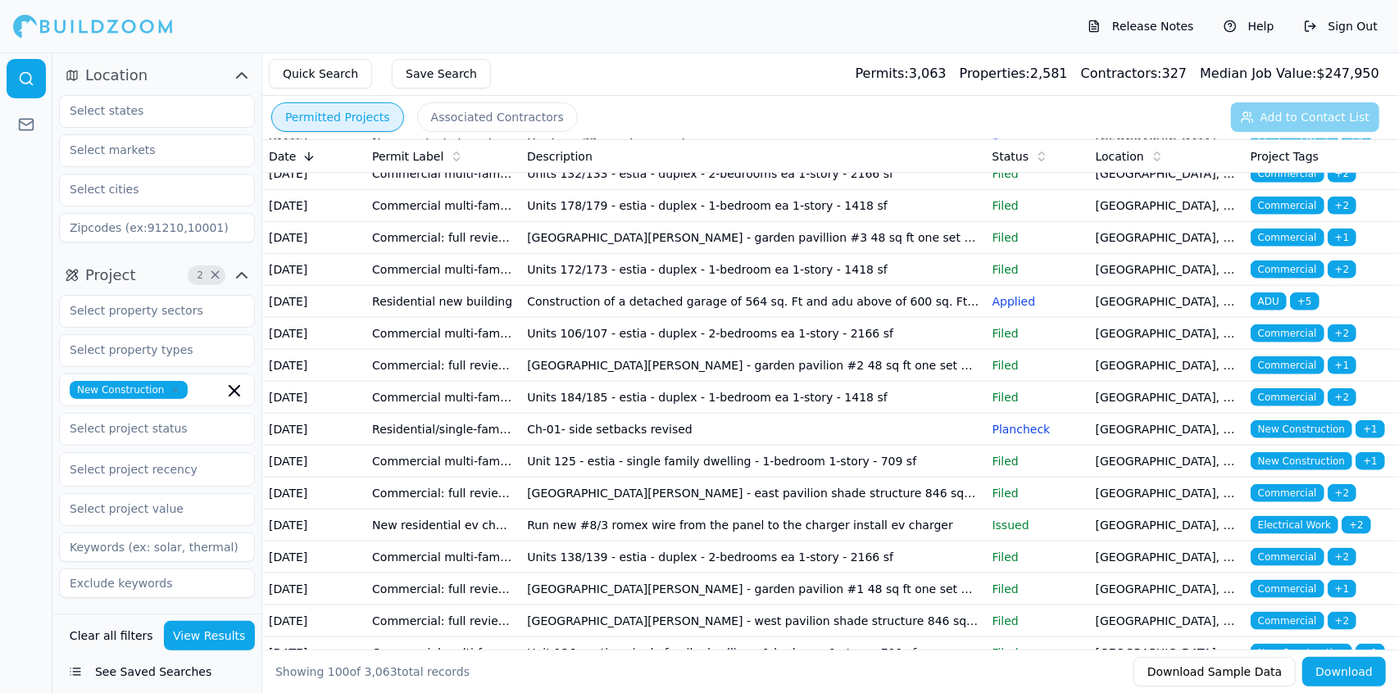
click at [670, 94] on td "Ch-01-side setbacks revised" at bounding box center [752, 78] width 465 height 32
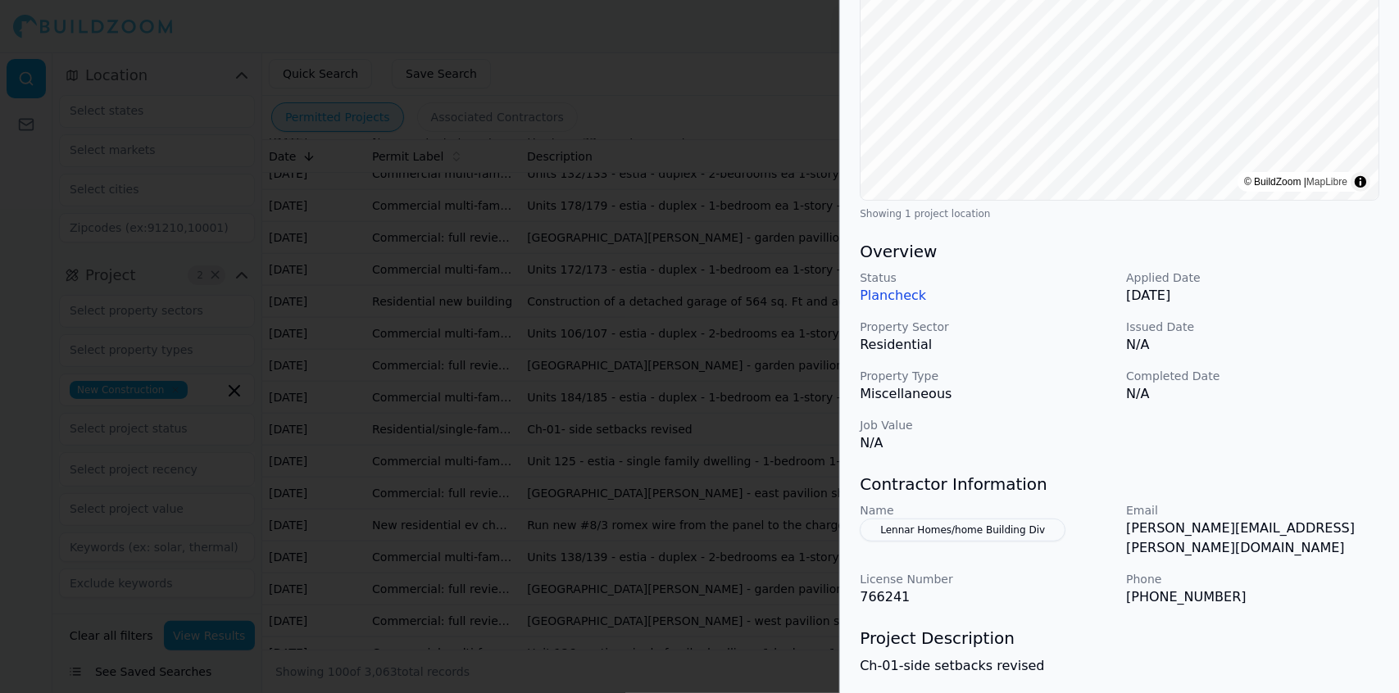
scroll to position [395, 0]
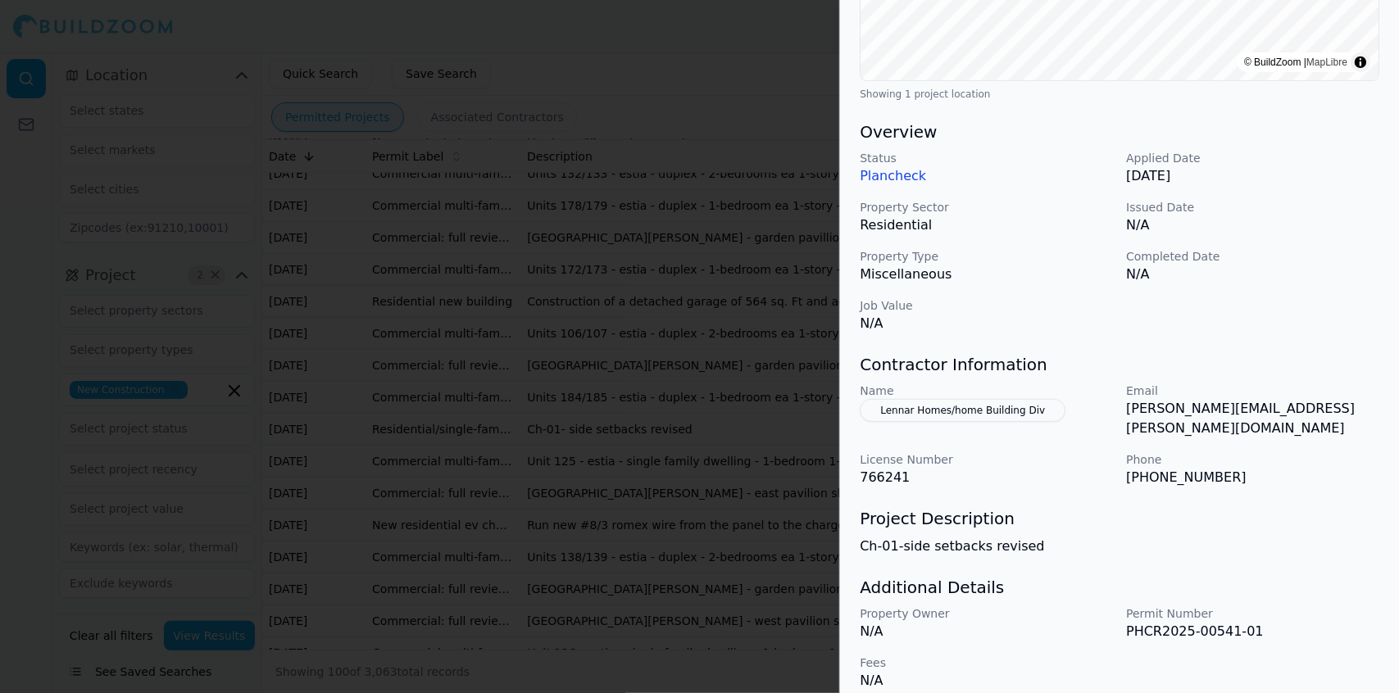
click at [1015, 405] on button "Lennar Homes/home Building Div" at bounding box center [963, 410] width 206 height 23
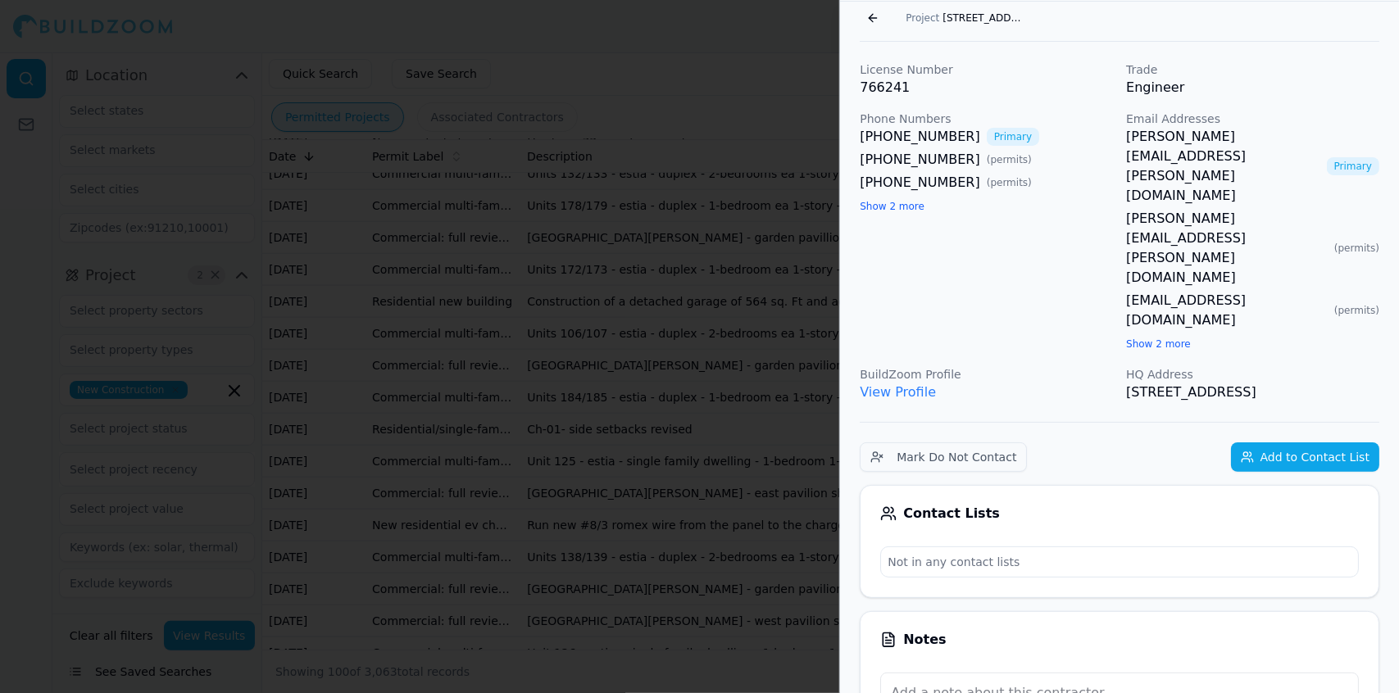
scroll to position [69, 0]
drag, startPoint x: 1178, startPoint y: 274, endPoint x: 1010, endPoint y: 221, distance: 176.0
drag, startPoint x: 1010, startPoint y: 221, endPoint x: 1028, endPoint y: 207, distance: 22.8
click at [1028, 207] on div "[PHONE_NUMBER] Primary [PHONE_NUMBER] ( permits ) [PHONE_NUMBER] ( permits ) Sh…" at bounding box center [986, 172] width 253 height 89
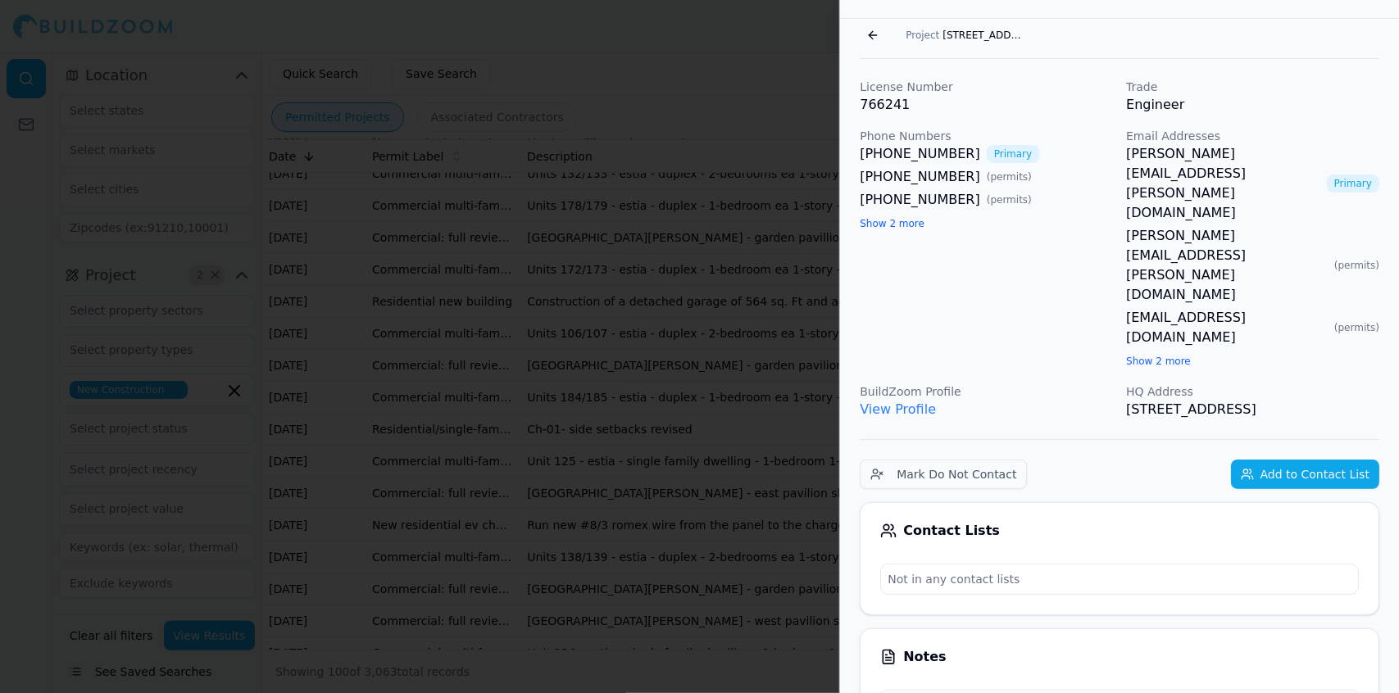
scroll to position [0, 0]
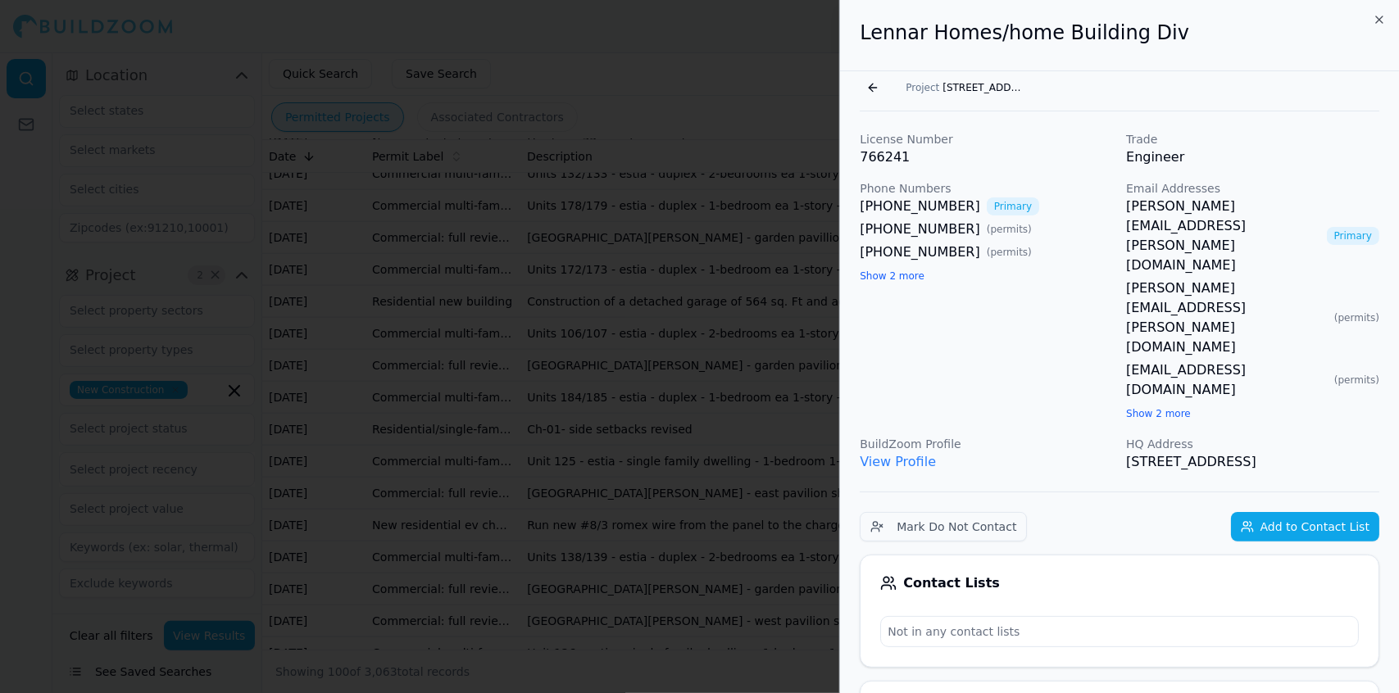
drag, startPoint x: 1167, startPoint y: 270, endPoint x: 857, endPoint y: 25, distance: 395.7
copy div "Lennar Homes/home Building Div Go back Project [STREET_ADDRESS][PERSON_NAME] Li…"
click at [775, 186] on div at bounding box center [699, 346] width 1399 height 693
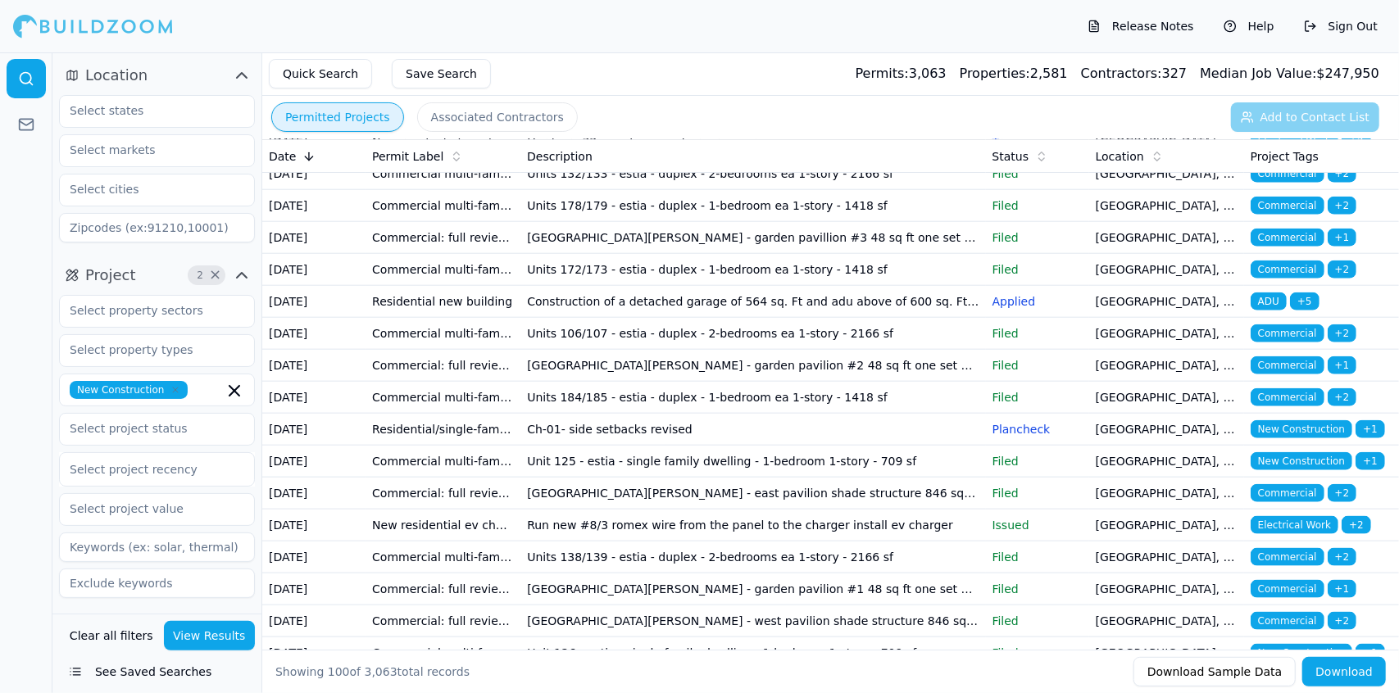
click at [717, 190] on td "Units 132/133 - estia - duplex - 2-bedrooms ea 1-story - 2166 sf" at bounding box center [752, 174] width 465 height 32
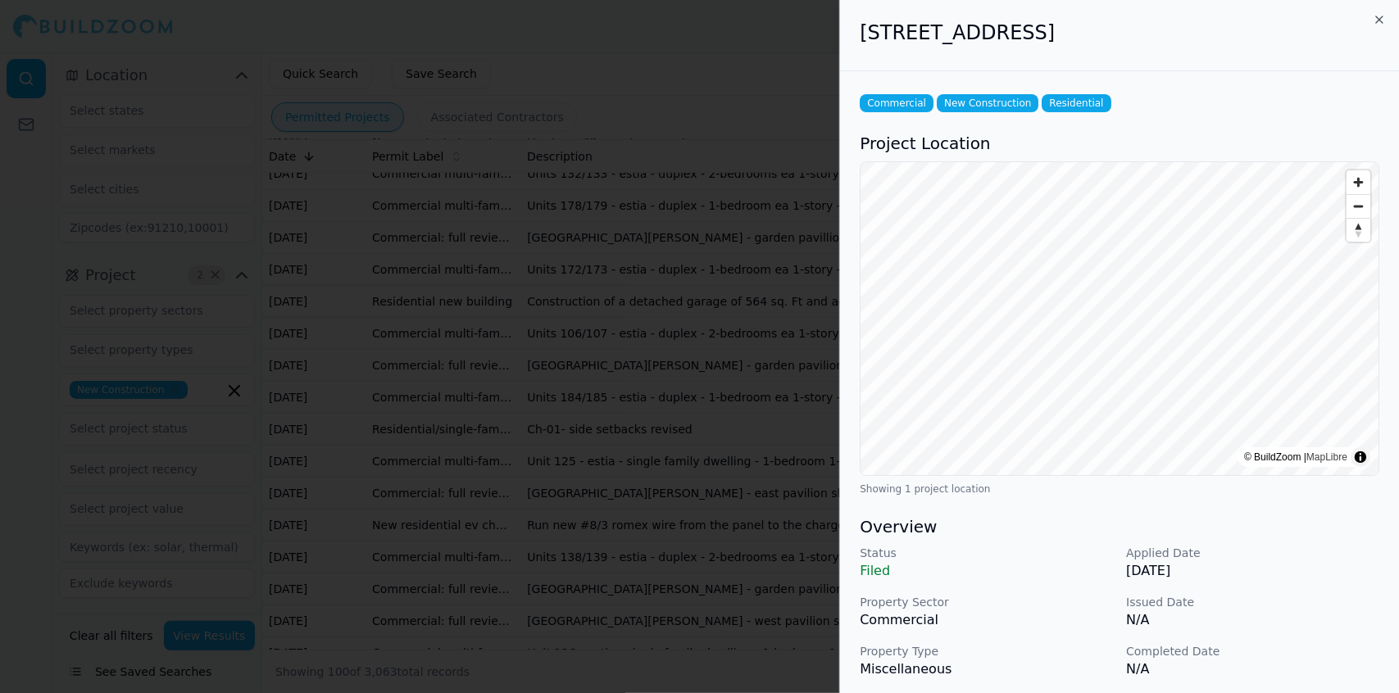
click at [709, 206] on div at bounding box center [699, 346] width 1399 height 693
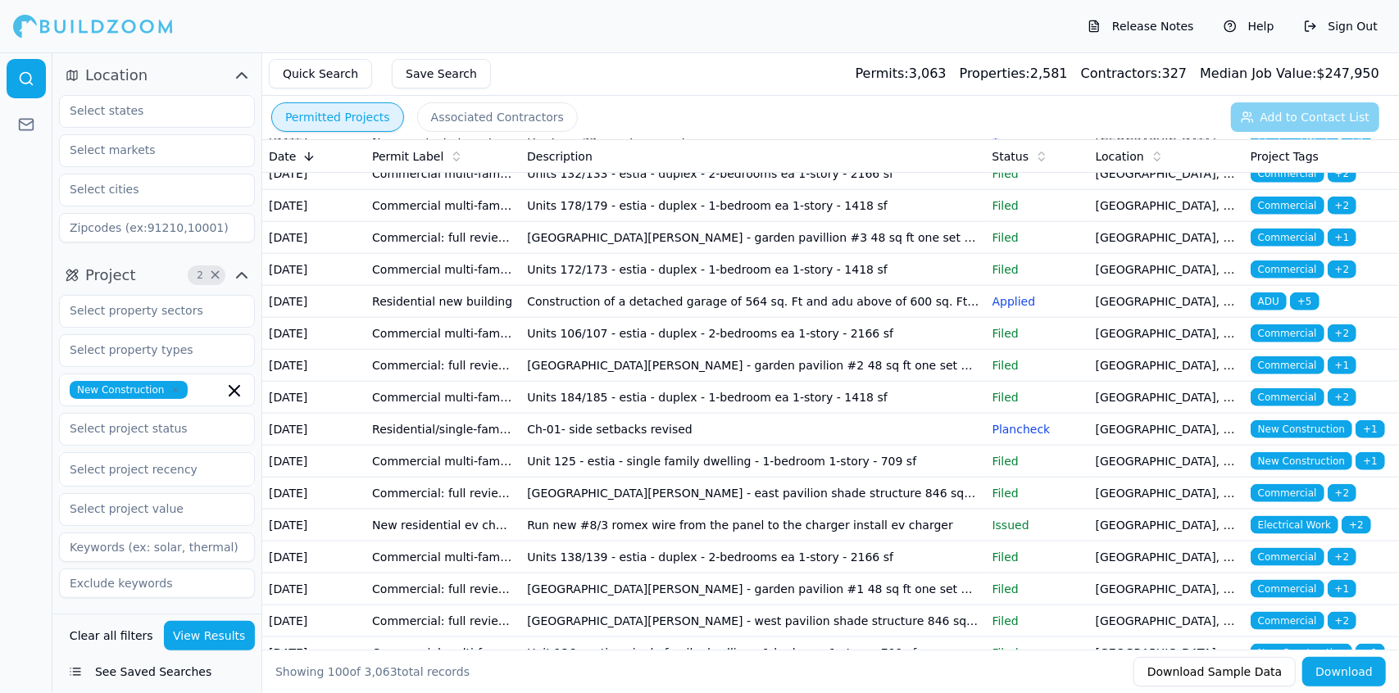
click at [588, 126] on td "Units 136/137 - estia - duplex - 2-bedrooms ea 1-story - 2166 sf" at bounding box center [752, 110] width 465 height 32
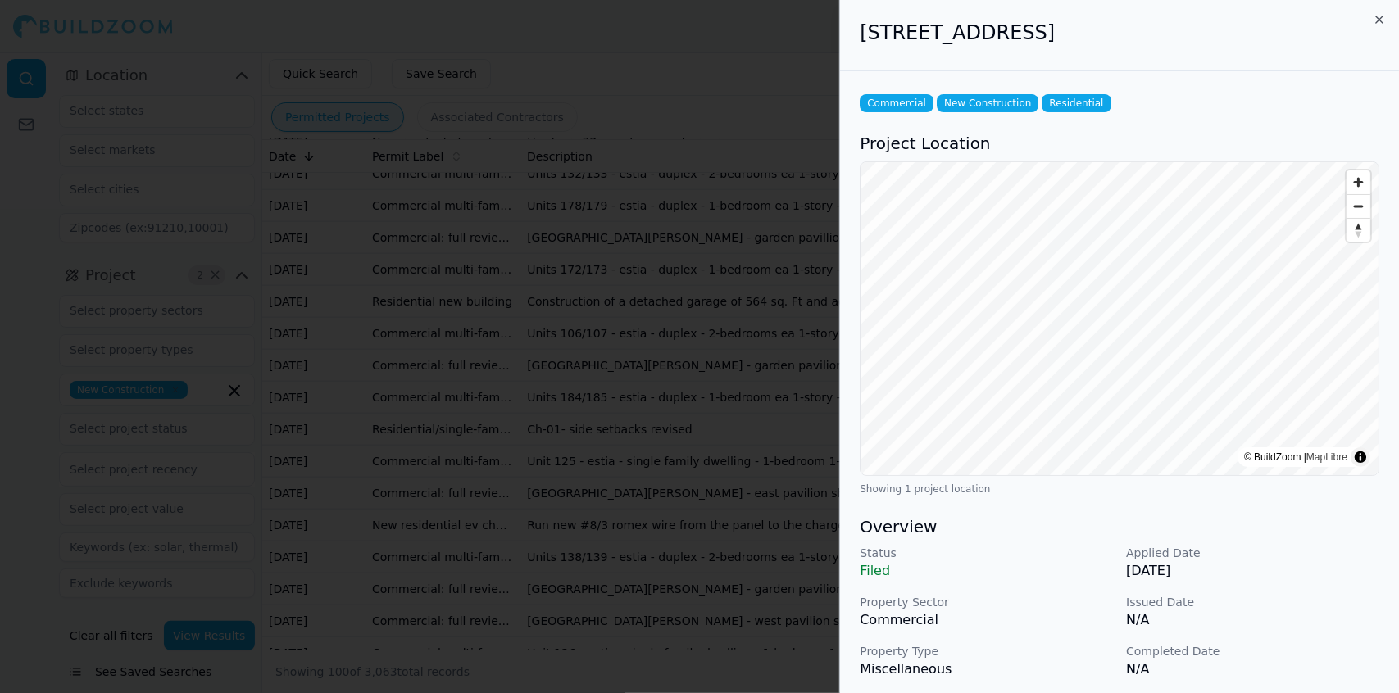
click at [588, 548] on div at bounding box center [699, 346] width 1399 height 693
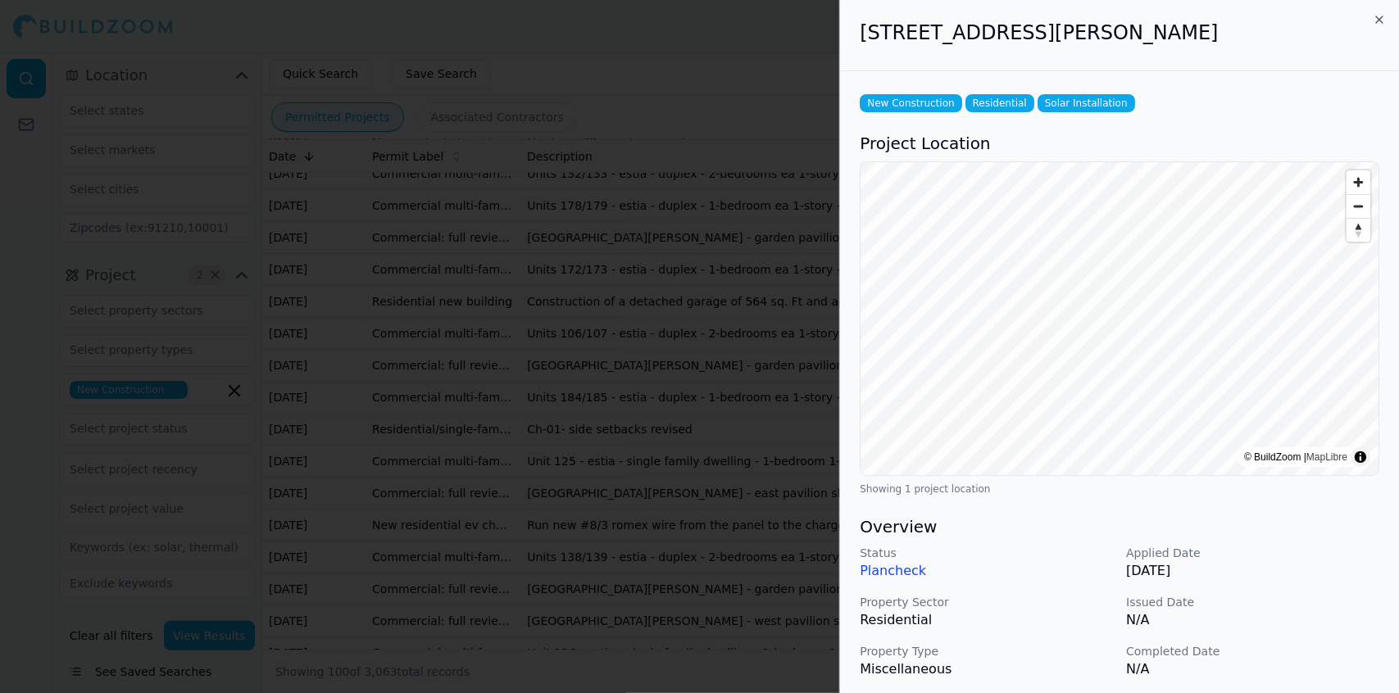
click at [614, 281] on div at bounding box center [699, 346] width 1399 height 693
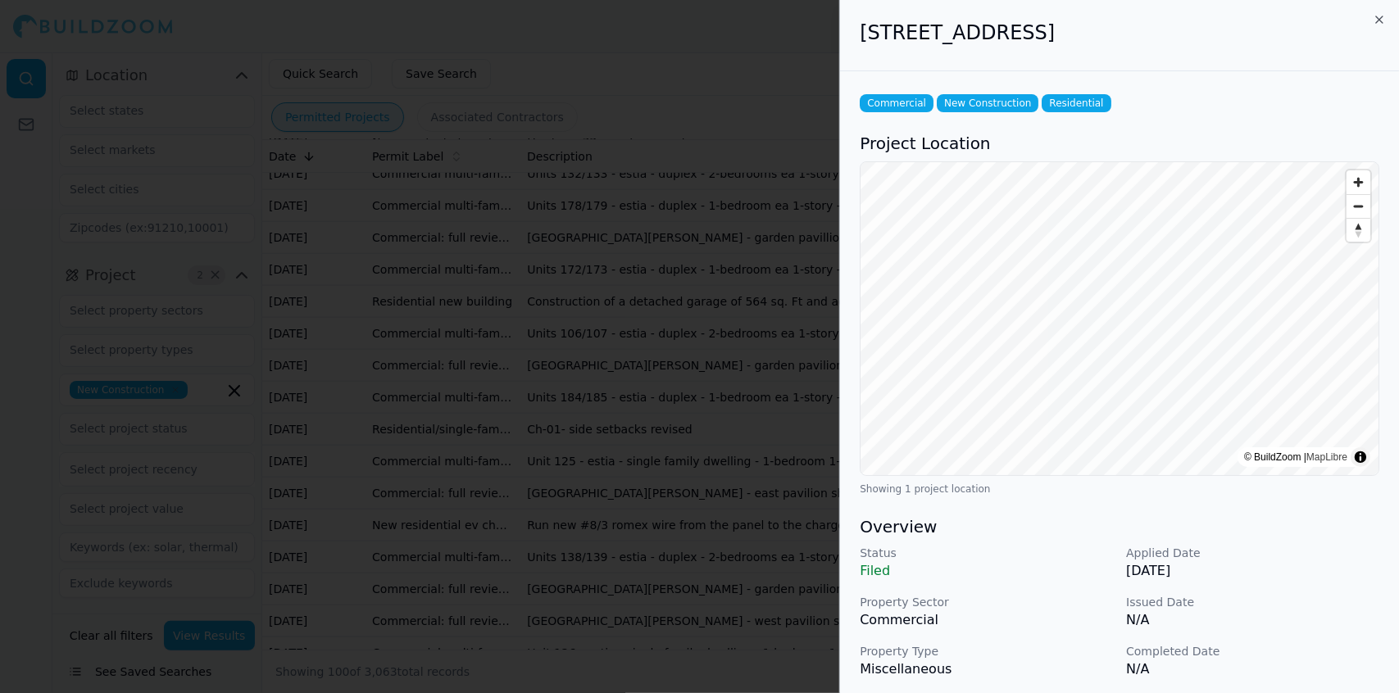
click at [621, 327] on div at bounding box center [699, 346] width 1399 height 693
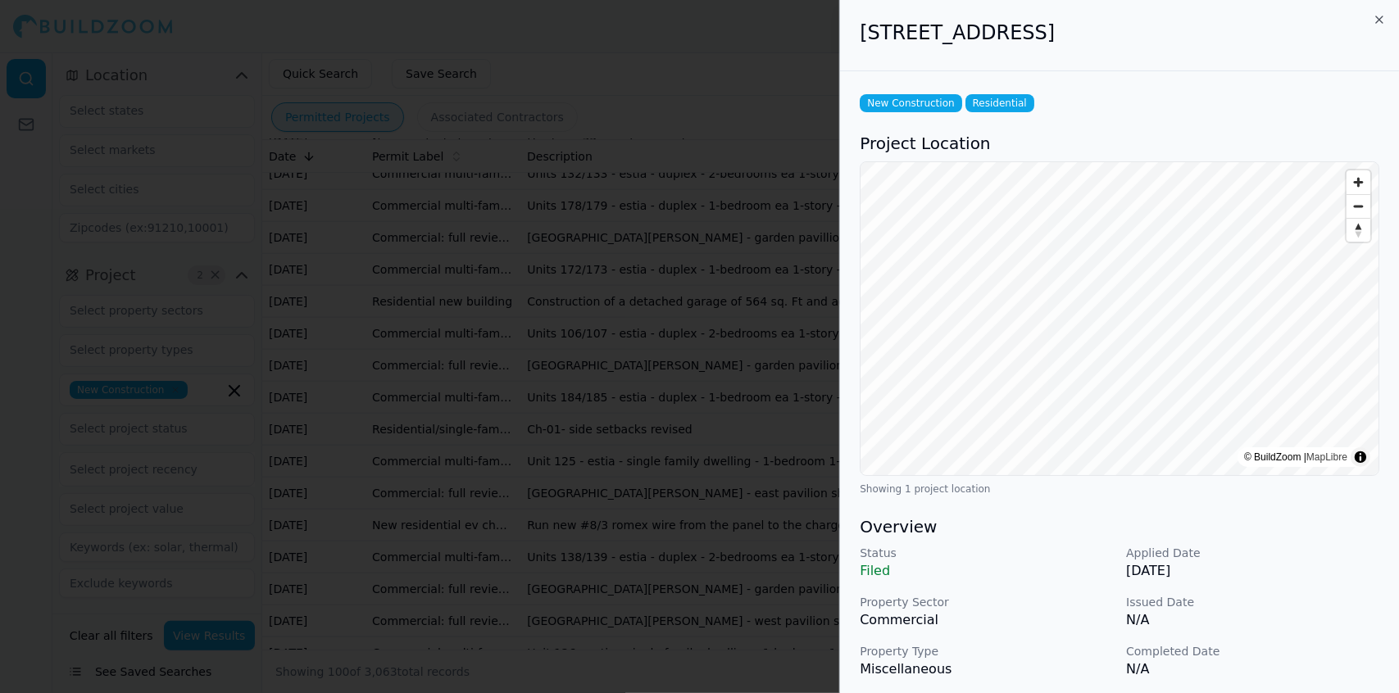
click at [619, 363] on div at bounding box center [699, 346] width 1399 height 693
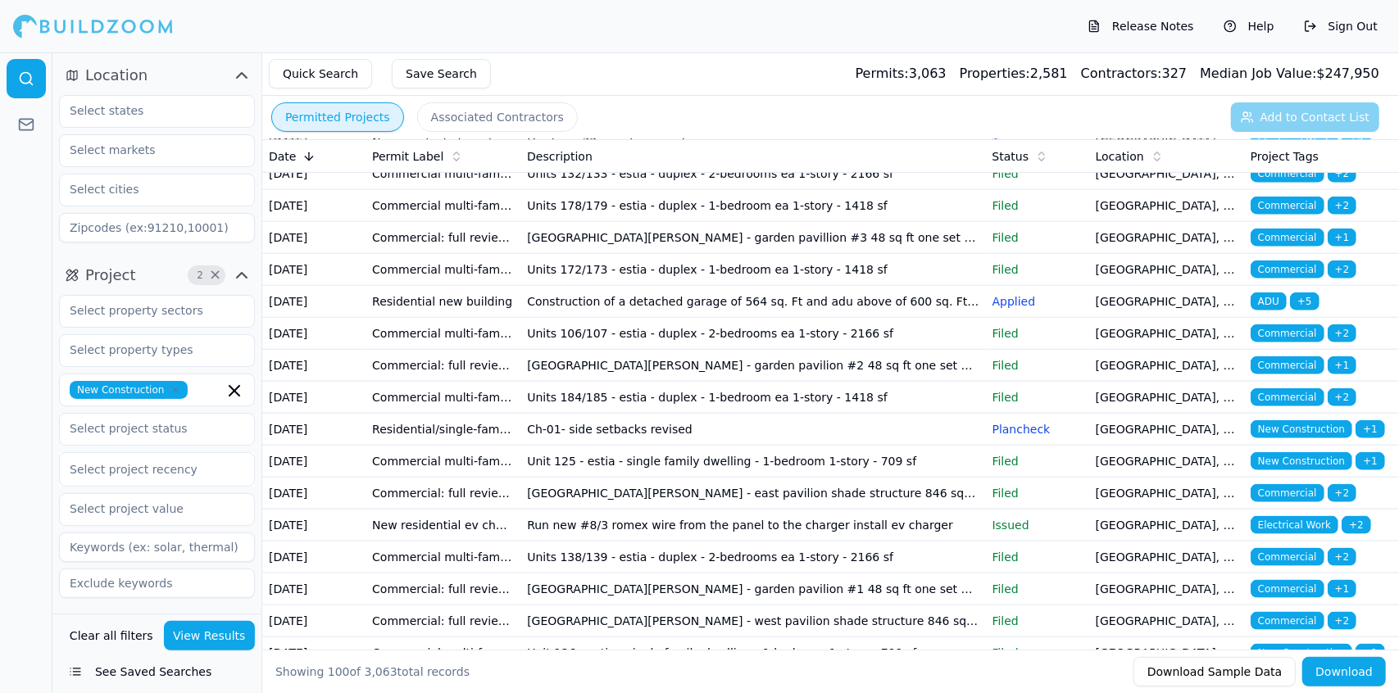
click at [633, 30] on td "Units 122/123 - estia - duplex - 1-bedroom ea 1-story - 1418 sf" at bounding box center [752, 14] width 465 height 32
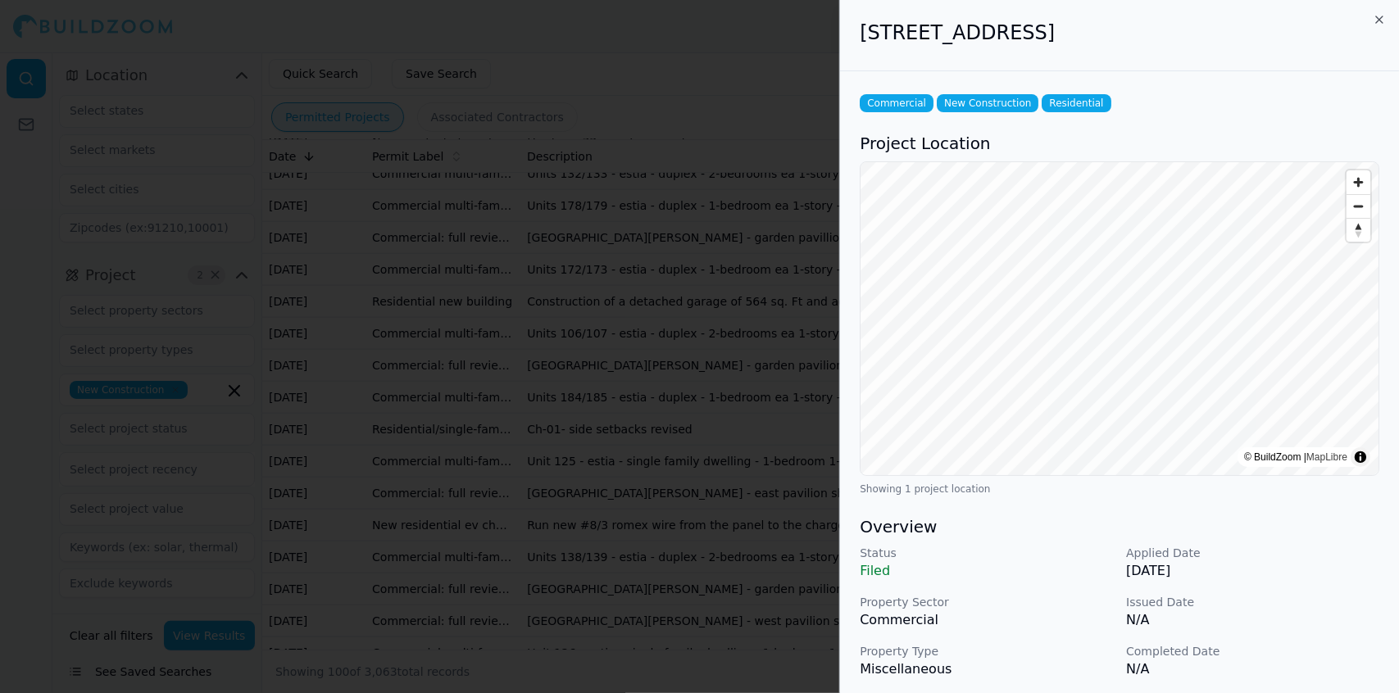
click at [633, 411] on div at bounding box center [699, 346] width 1399 height 693
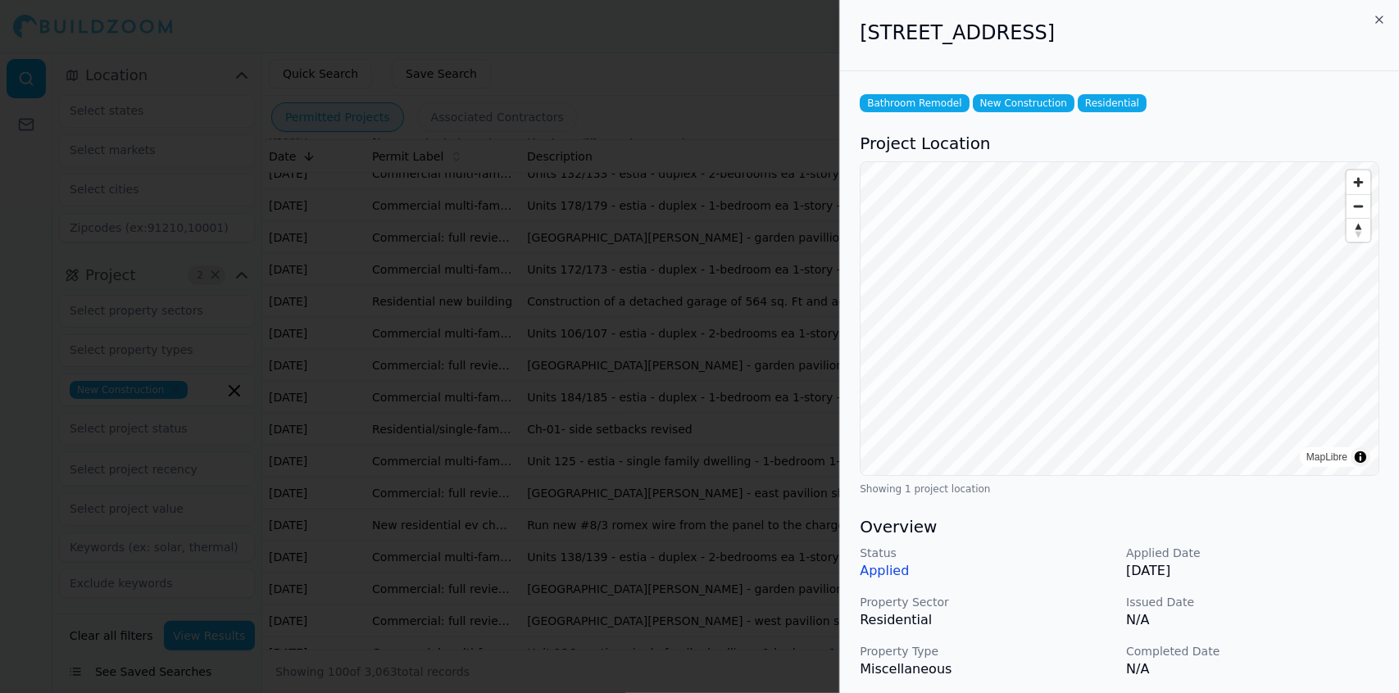
click at [801, 194] on div at bounding box center [699, 346] width 1399 height 693
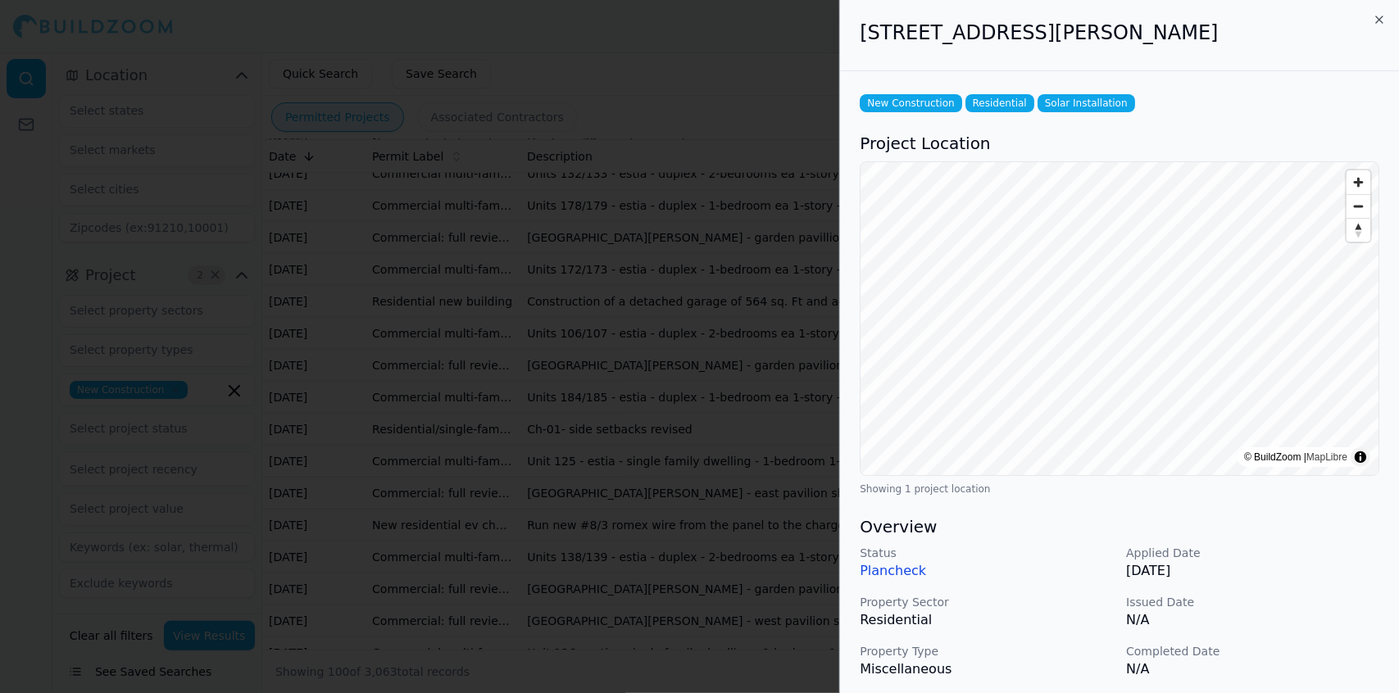
click at [802, 240] on div at bounding box center [699, 346] width 1399 height 693
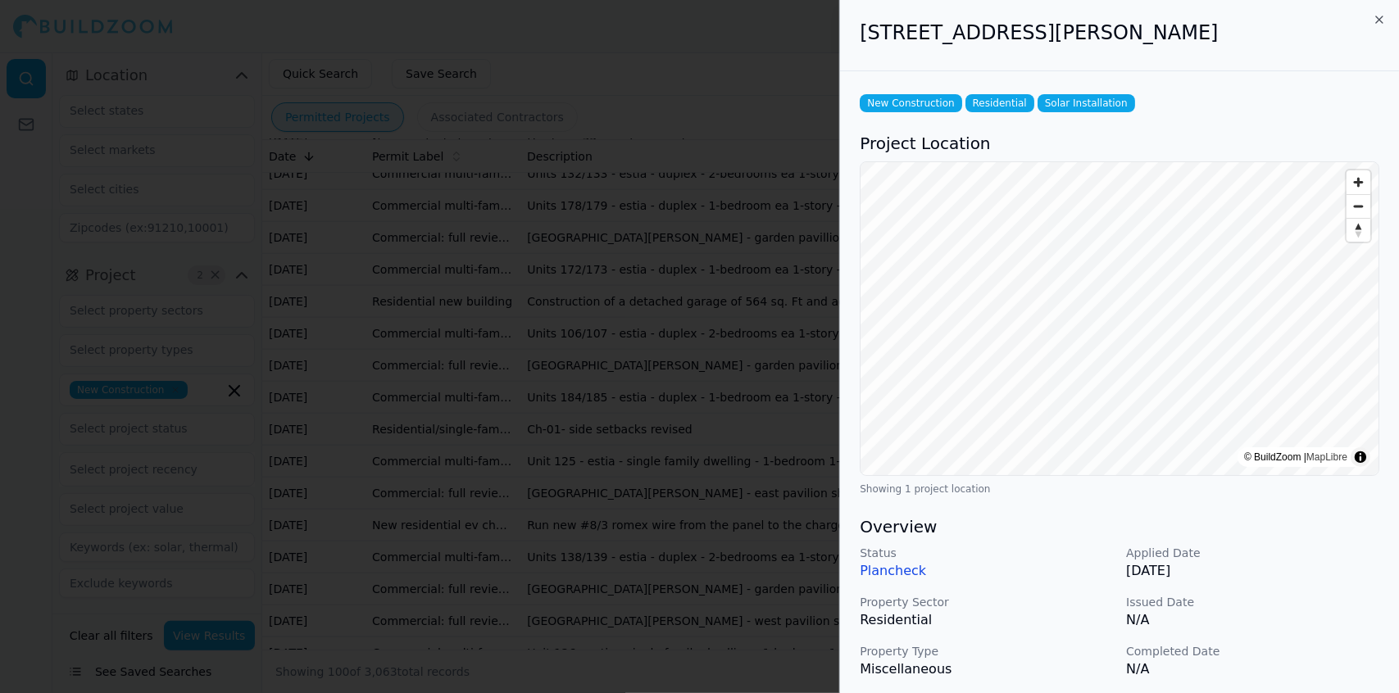
click at [662, 278] on div at bounding box center [699, 346] width 1399 height 693
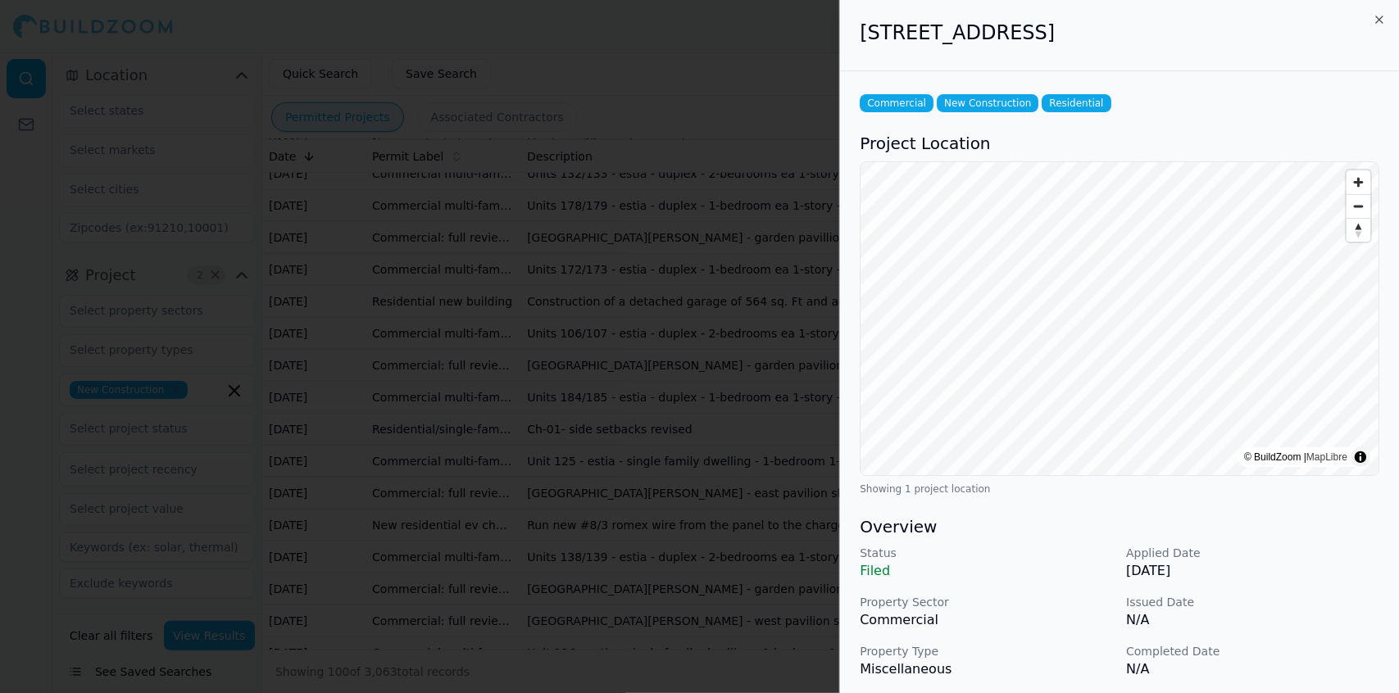
click at [671, 322] on div at bounding box center [699, 346] width 1399 height 693
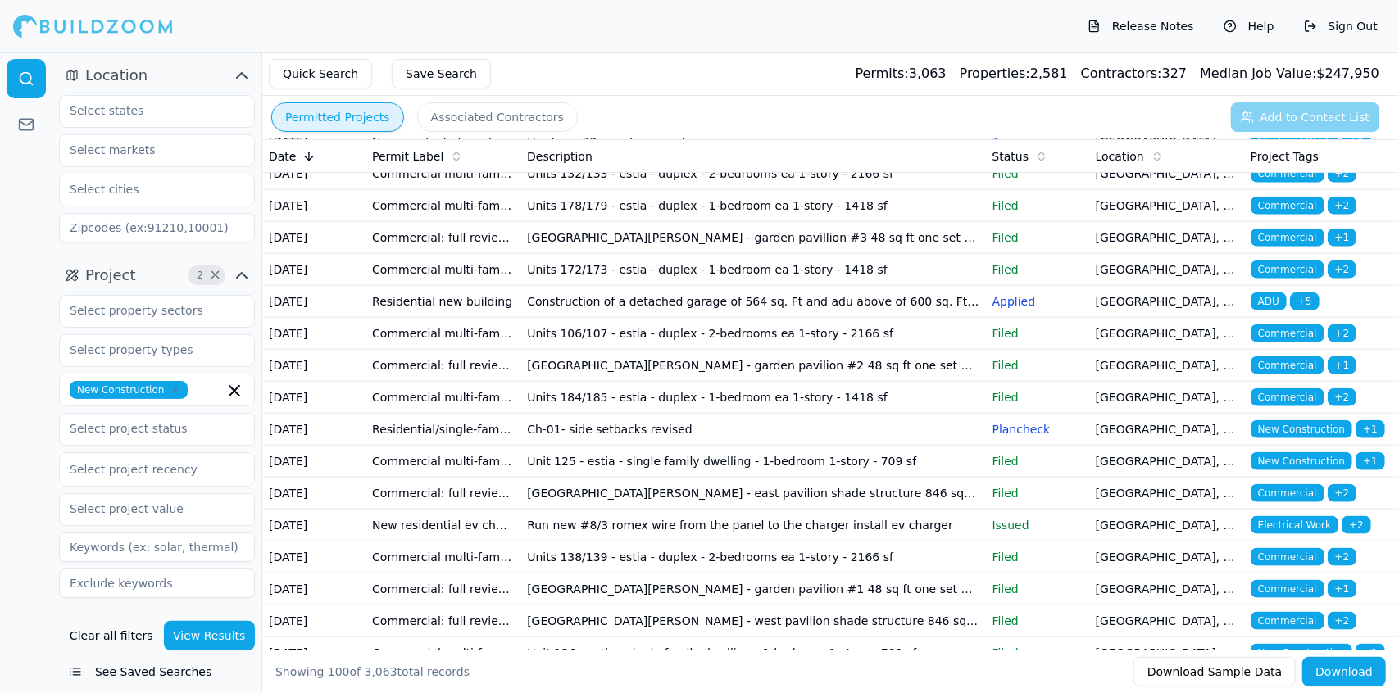
click at [682, 30] on td "Units 122/123 - estia - duplex - 1-bedroom ea 1-story - 1418 sf" at bounding box center [752, 14] width 465 height 32
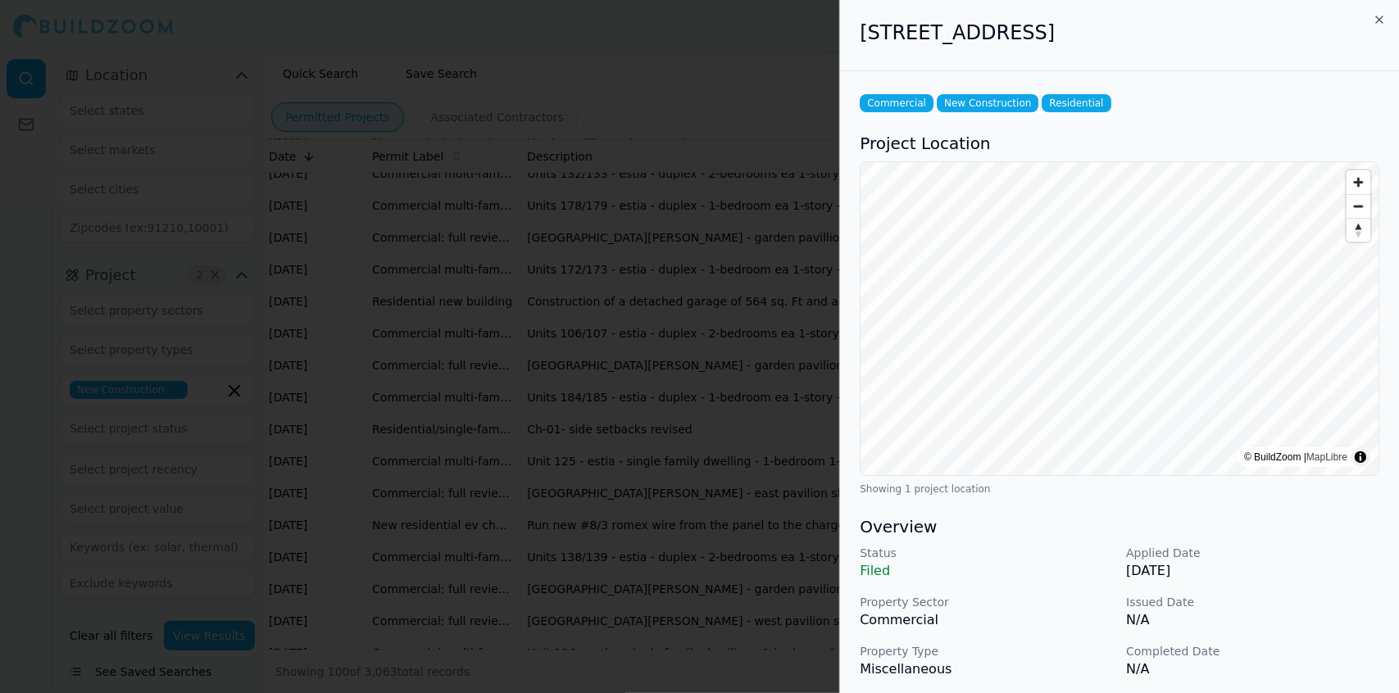
click at [682, 412] on div at bounding box center [699, 346] width 1399 height 693
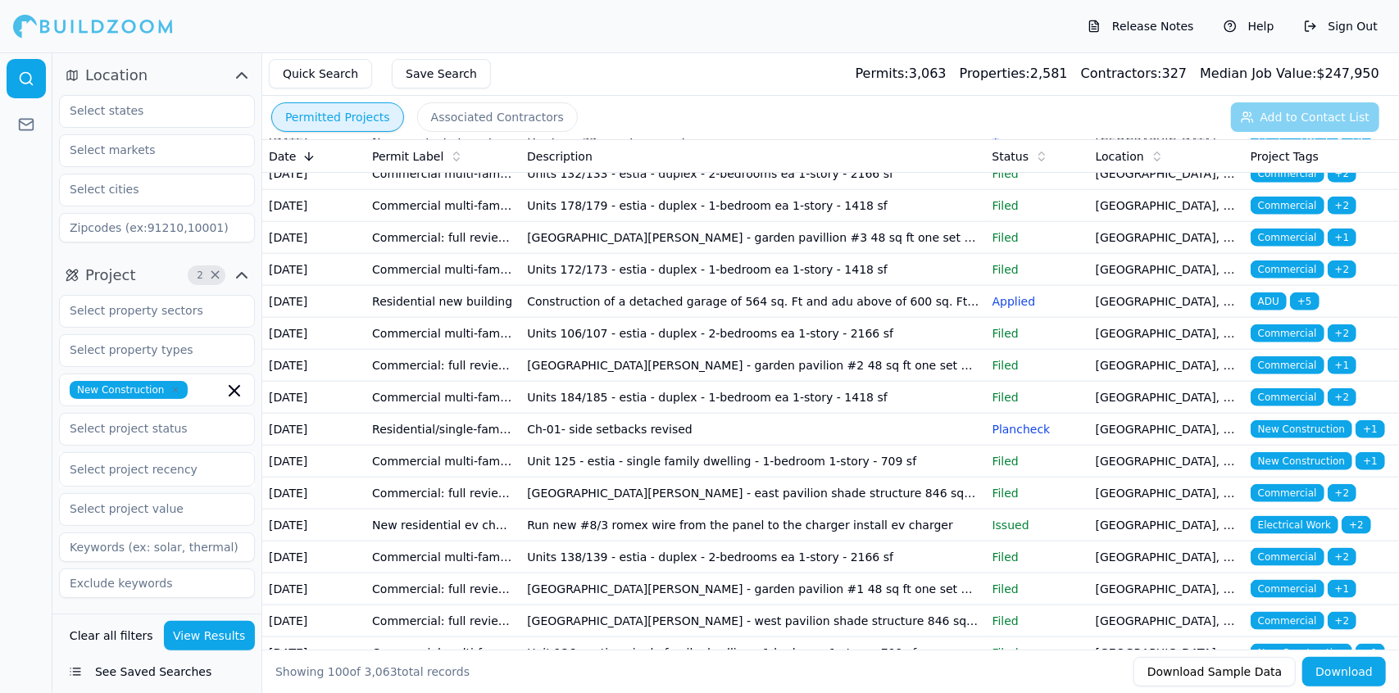
click at [598, 190] on td "Units 132/133 - estia - duplex - 2-bedrooms ea 1-story - 2166 sf" at bounding box center [752, 174] width 465 height 32
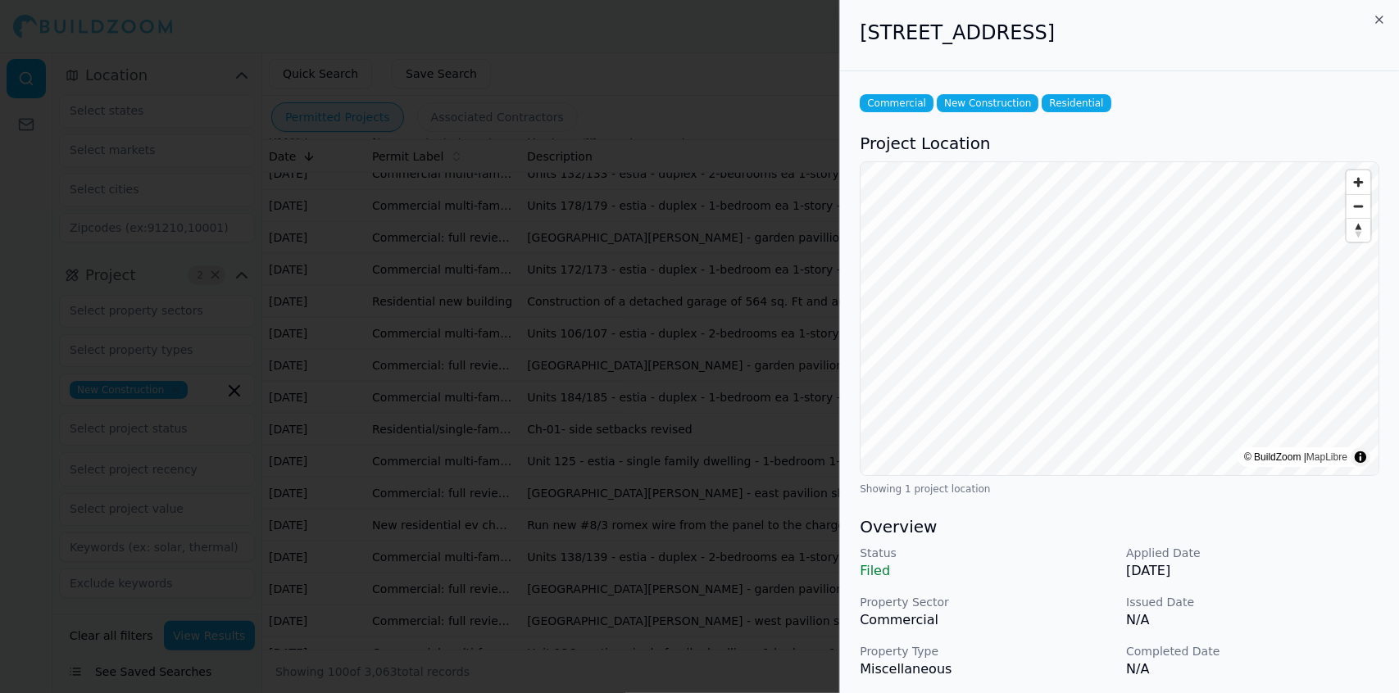
click at [652, 524] on div at bounding box center [699, 346] width 1399 height 693
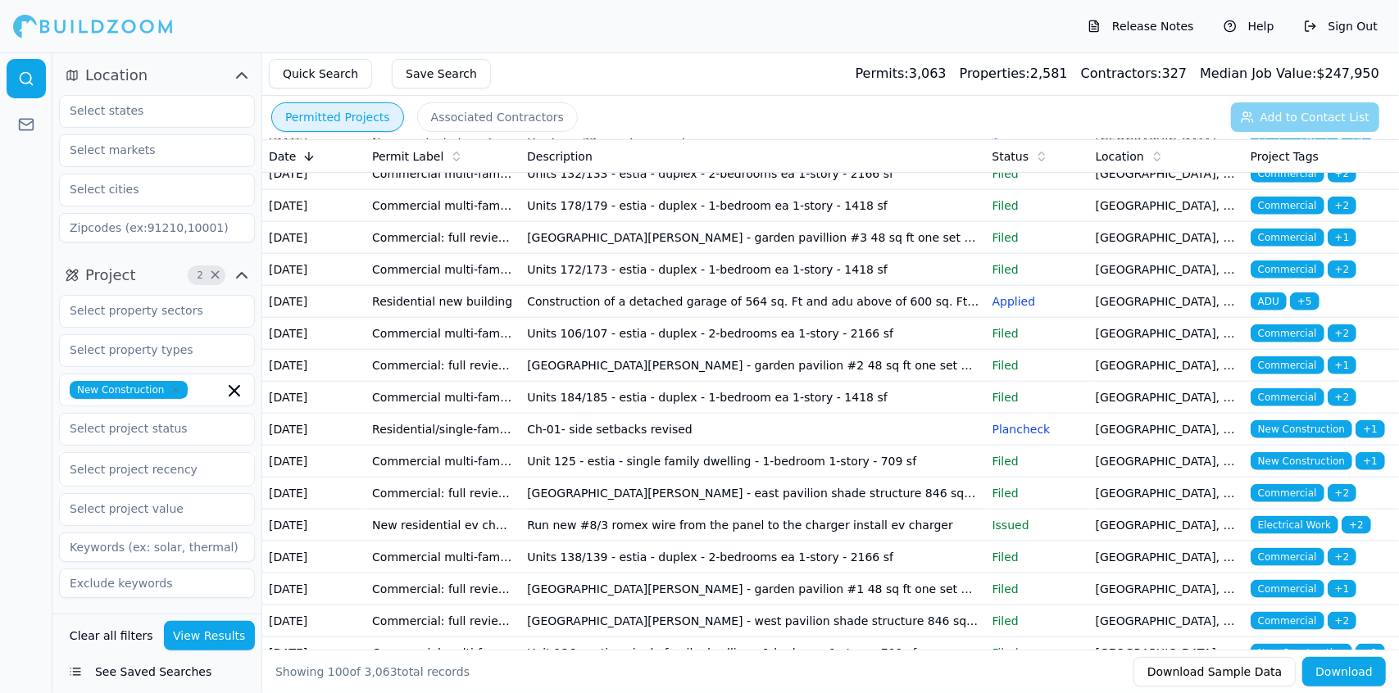
click at [665, 158] on td "Hardwire 32 amp loop ev charger in garage" at bounding box center [752, 142] width 465 height 32
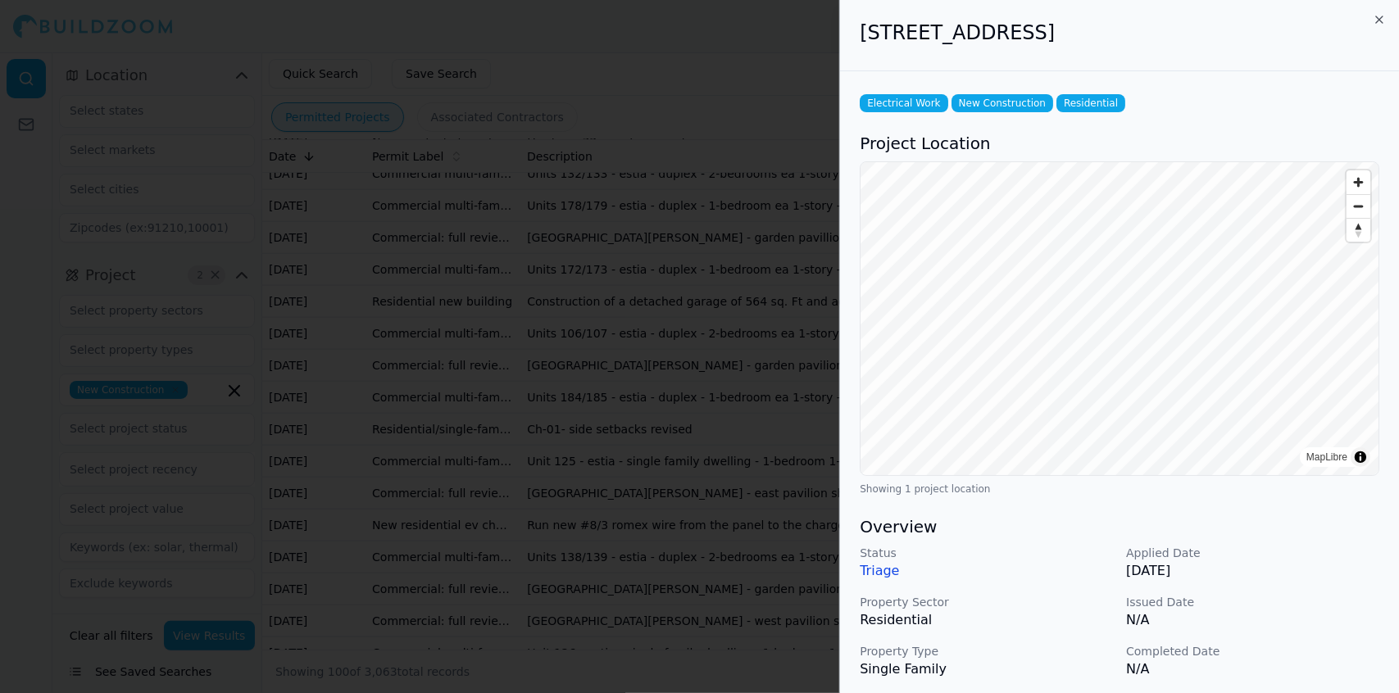
click at [665, 589] on div at bounding box center [699, 346] width 1399 height 693
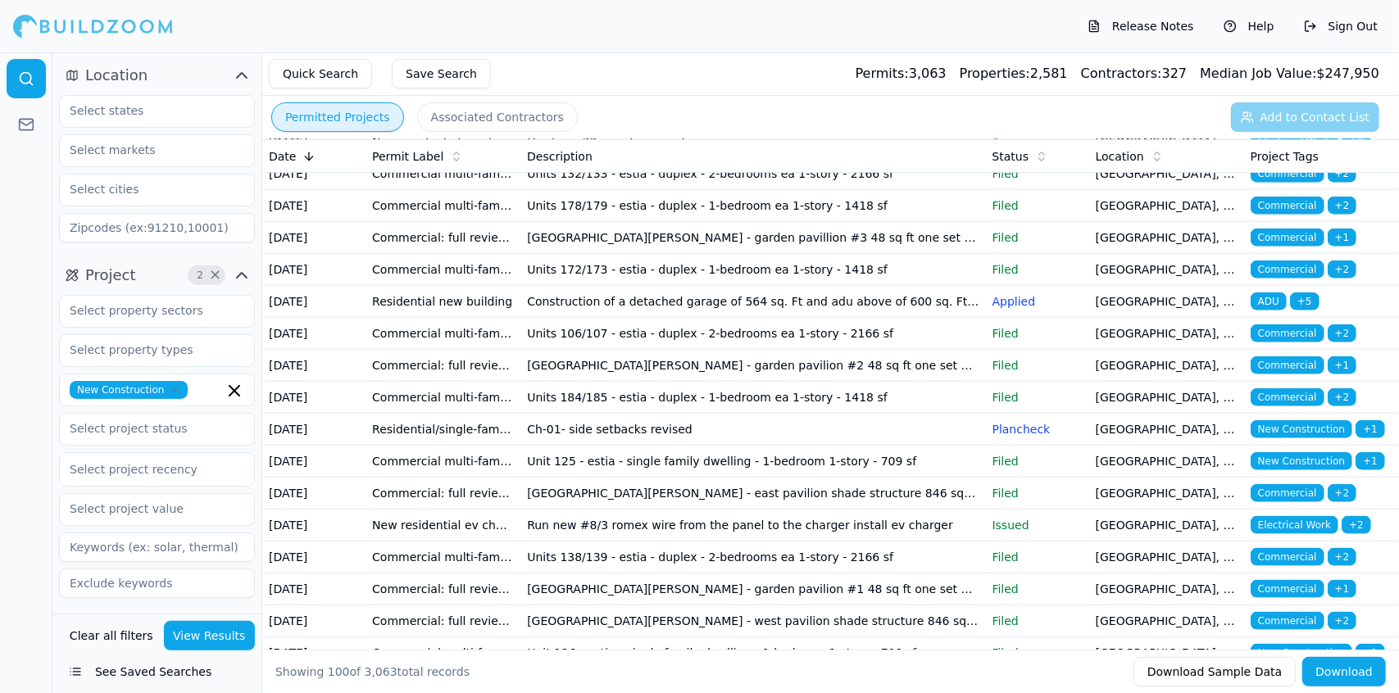
click at [725, 62] on td "[GEOGRAPHIC_DATA][PERSON_NAME] - trash enclosure 270 sq ft one set of plans bld…" at bounding box center [752, 46] width 465 height 32
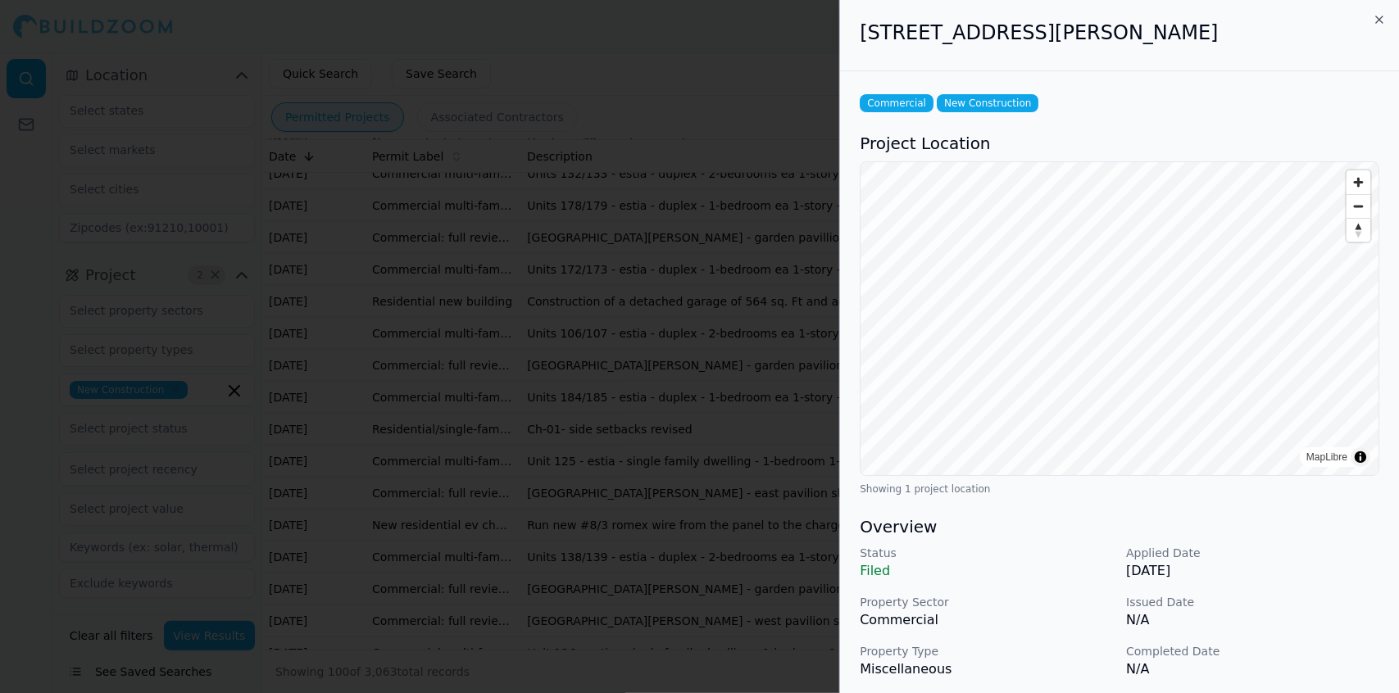
click at [725, 449] on div at bounding box center [699, 346] width 1399 height 693
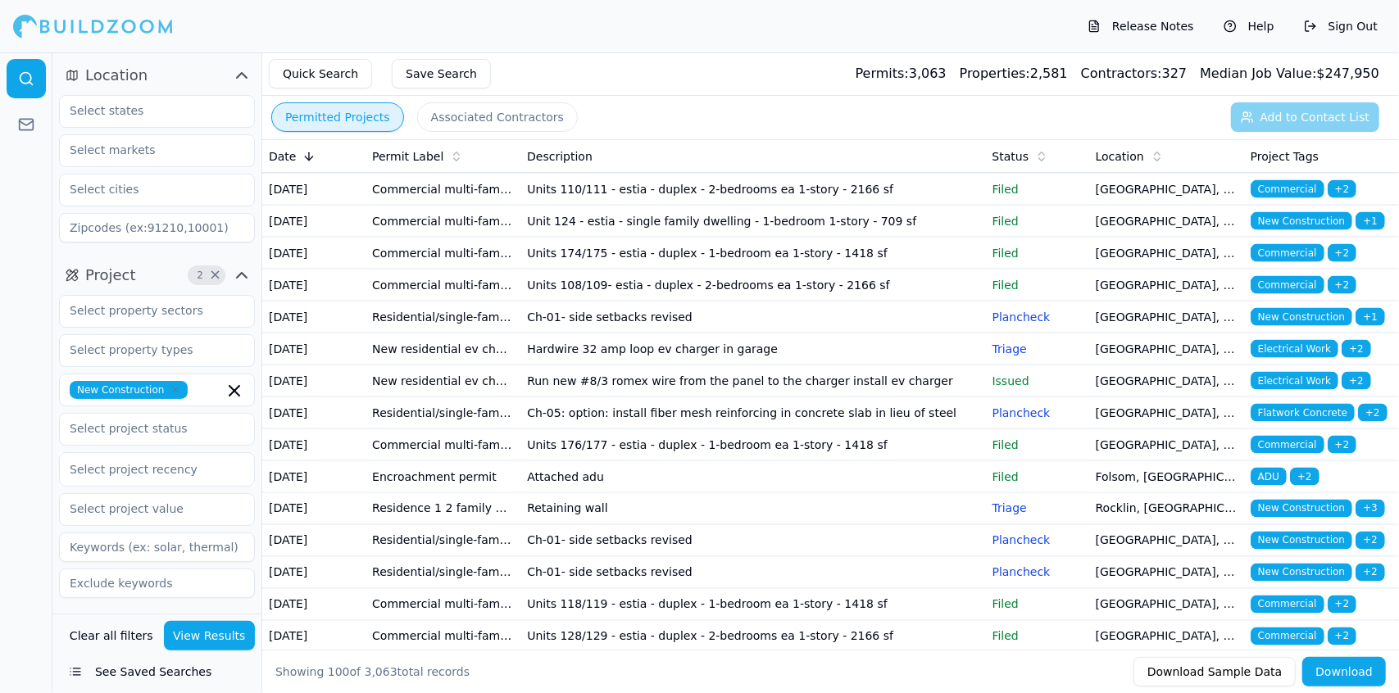
scroll to position [1758, 0]
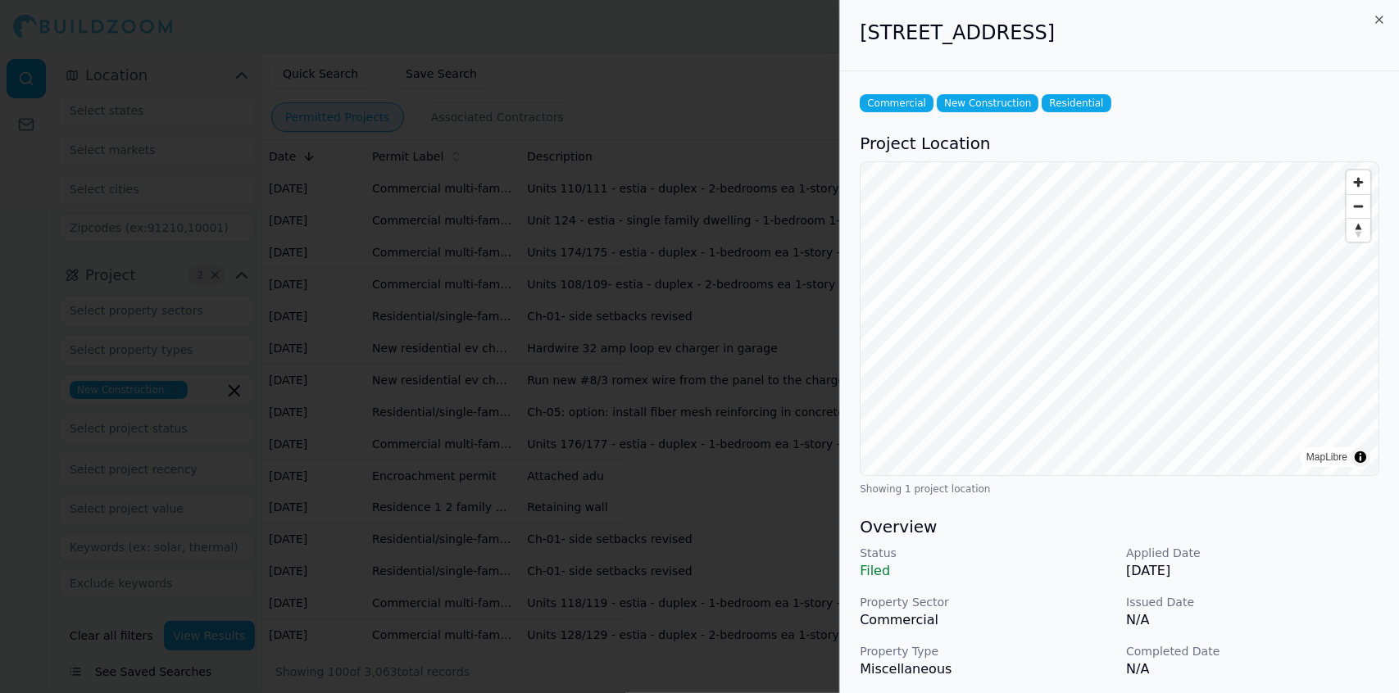
click at [749, 604] on div at bounding box center [699, 346] width 1399 height 693
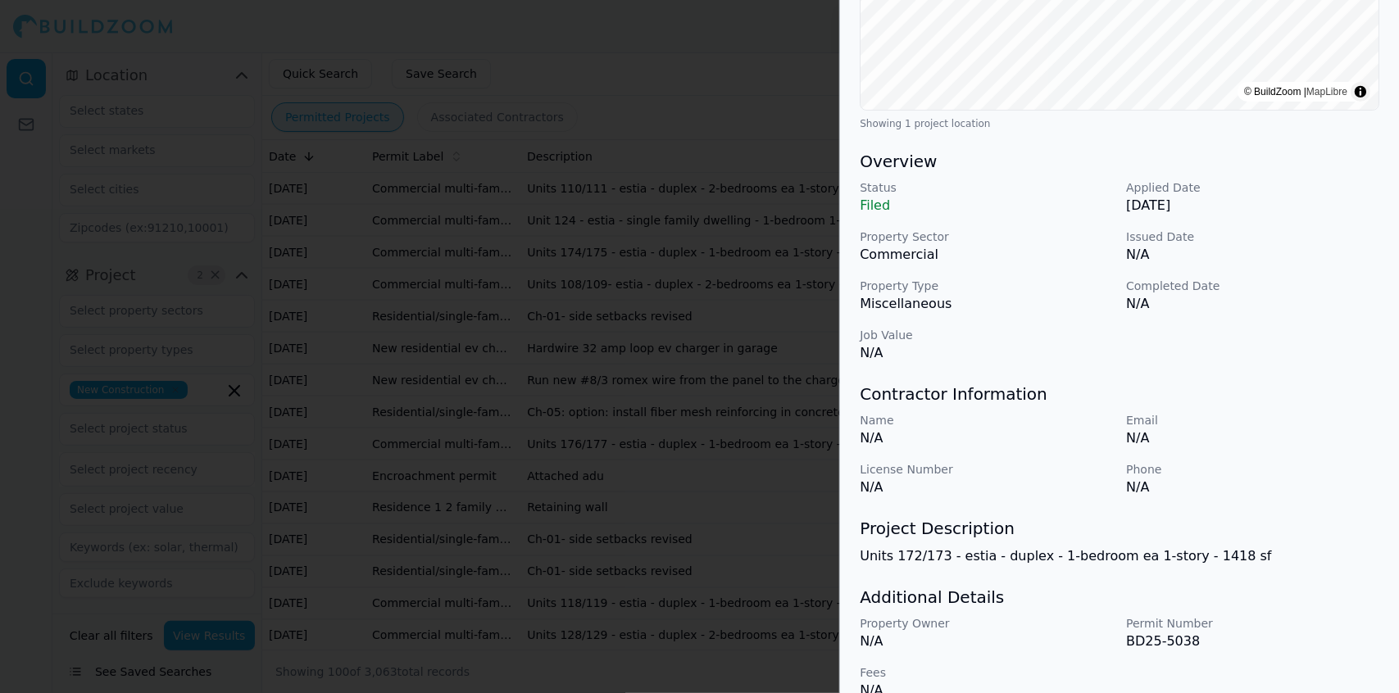
scroll to position [392, 0]
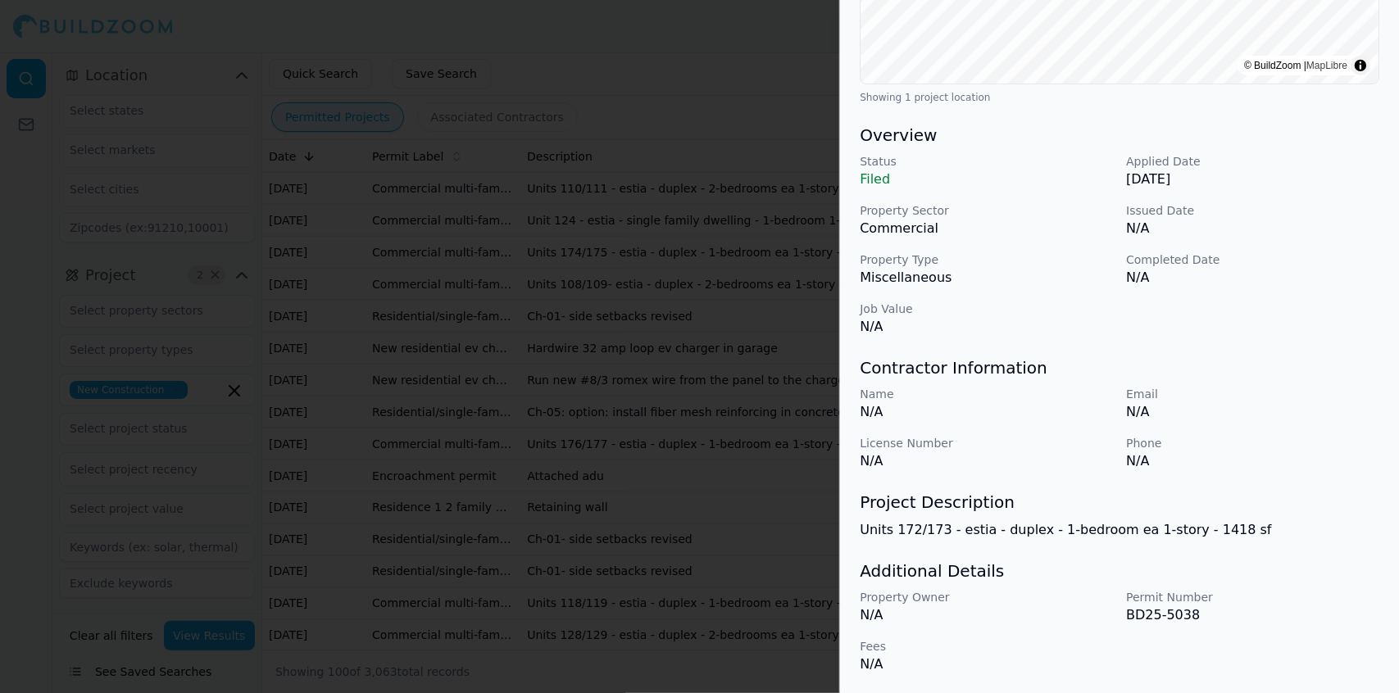
click at [716, 186] on div at bounding box center [699, 346] width 1399 height 693
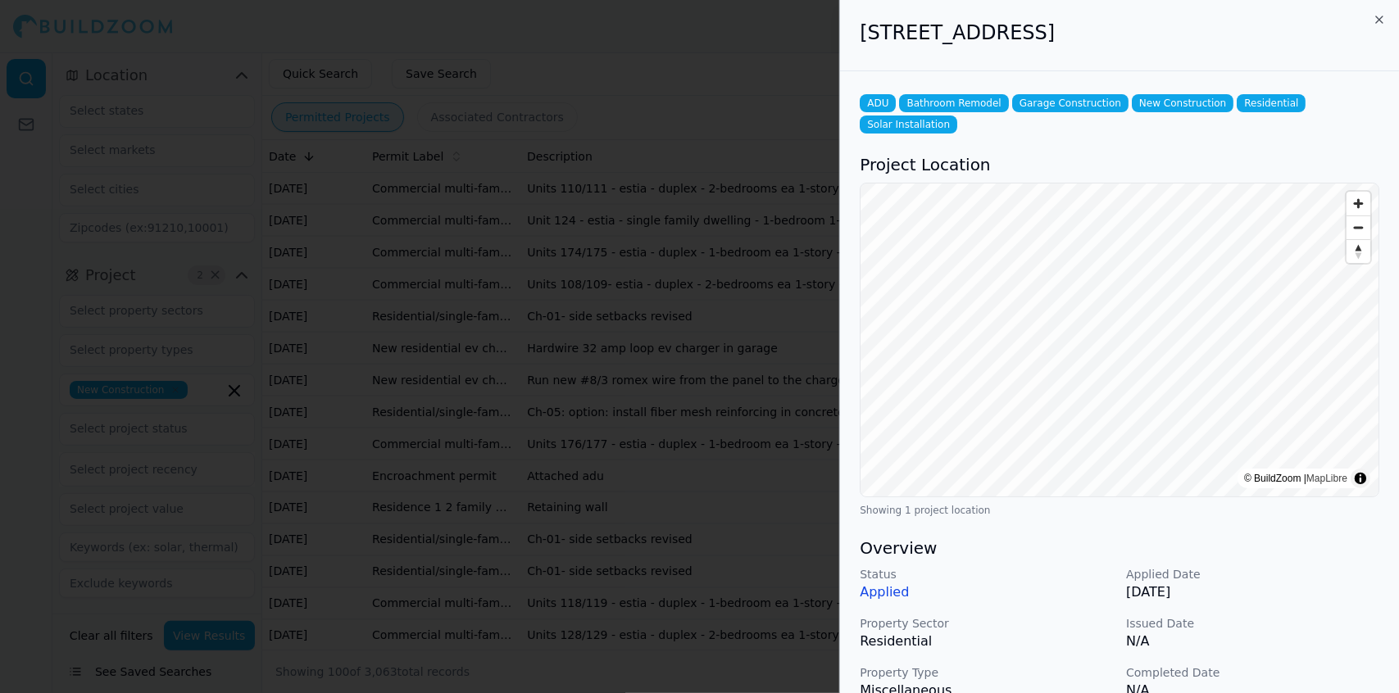
click at [737, 248] on div at bounding box center [699, 346] width 1399 height 693
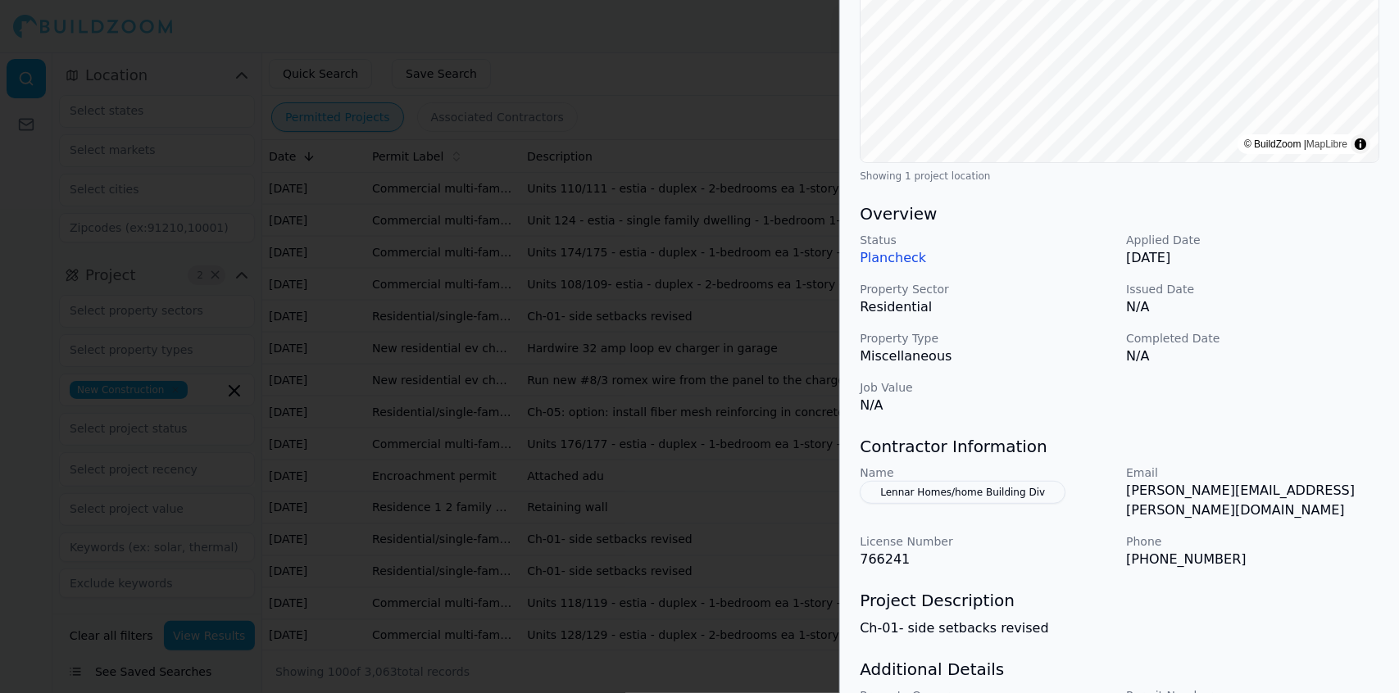
scroll to position [395, 0]
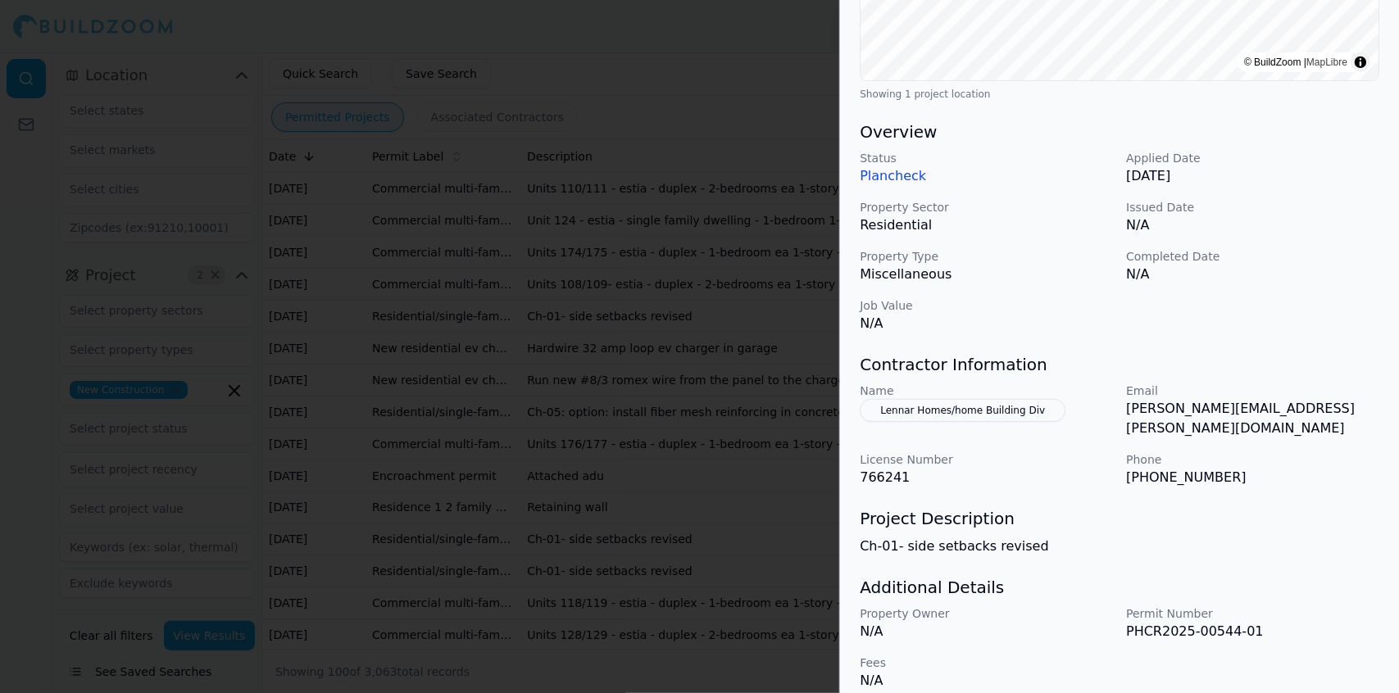
drag, startPoint x: 1272, startPoint y: 615, endPoint x: 1120, endPoint y: 570, distance: 159.0
drag, startPoint x: 1120, startPoint y: 570, endPoint x: 1043, endPoint y: 489, distance: 111.3
click at [1043, 489] on div "New Construction Residential Project Location © BuildZoom | MapLibre Showing 1 …" at bounding box center [1119, 193] width 559 height 1034
click at [903, 174] on p "Plancheck" at bounding box center [986, 176] width 253 height 20
drag, startPoint x: 973, startPoint y: 403, endPoint x: 1011, endPoint y: 360, distance: 57.5
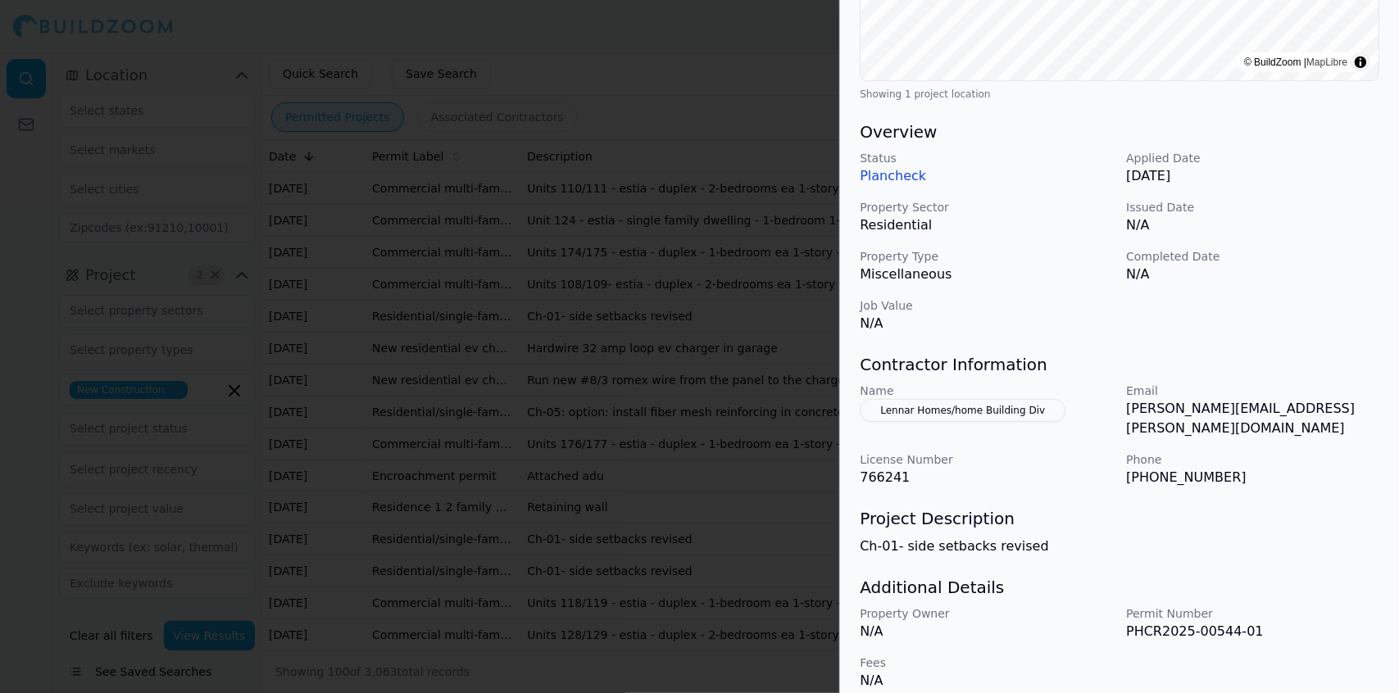
click at [1011, 360] on div "Contractor Information Name Lennar Homes/home Building Div Email [PERSON_NAME][…" at bounding box center [1120, 420] width 520 height 134
click at [1020, 414] on button "Lennar Homes/home Building Div" at bounding box center [963, 410] width 206 height 23
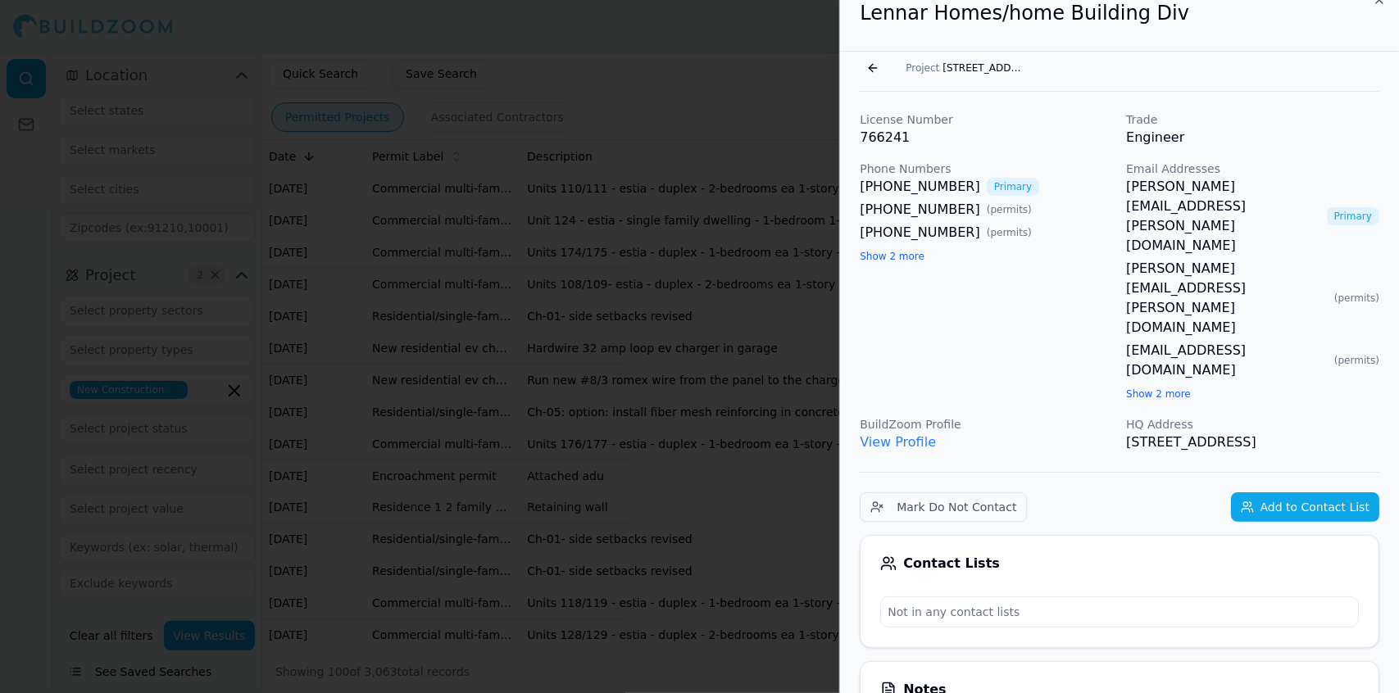
scroll to position [0, 0]
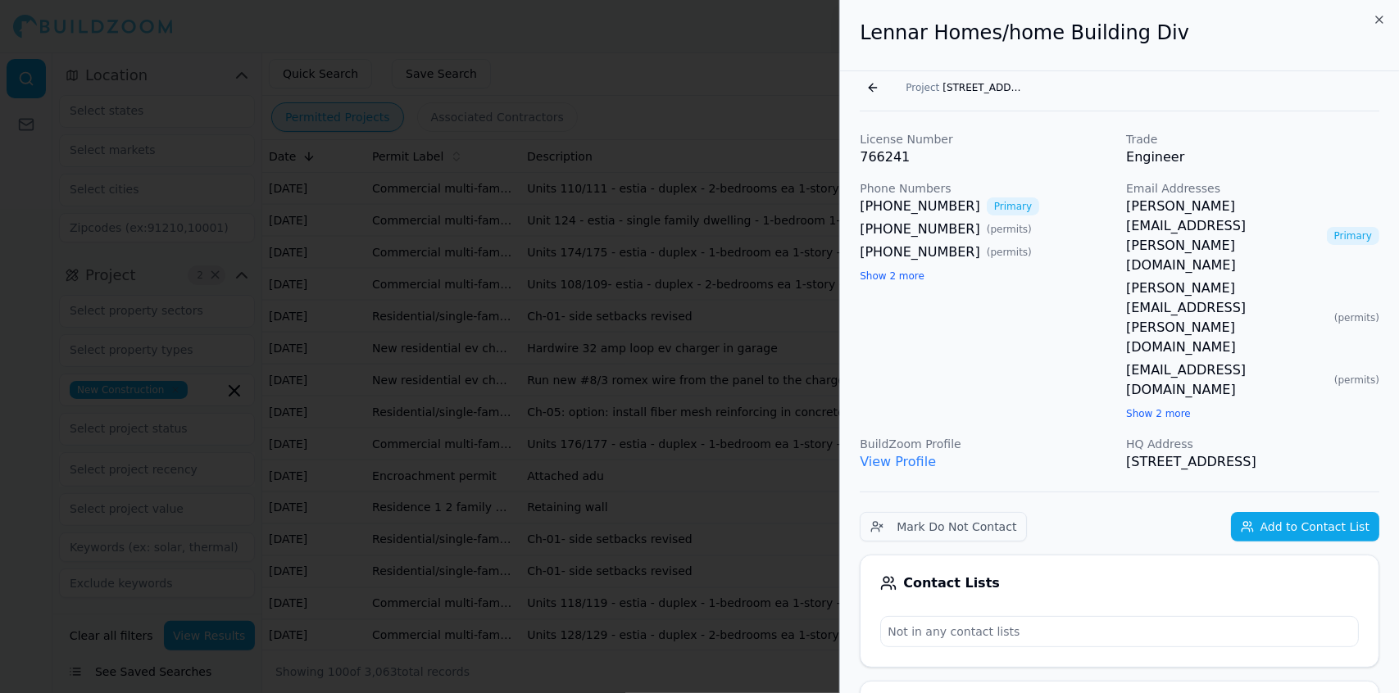
drag, startPoint x: 1180, startPoint y: 348, endPoint x: 850, endPoint y: 54, distance: 442.4
copy div "Lennar Homes/home Building Div Go back Project [STREET_ADDRESS][PERSON_NAME] Li…"
